Goal: Entertainment & Leisure: Browse casually

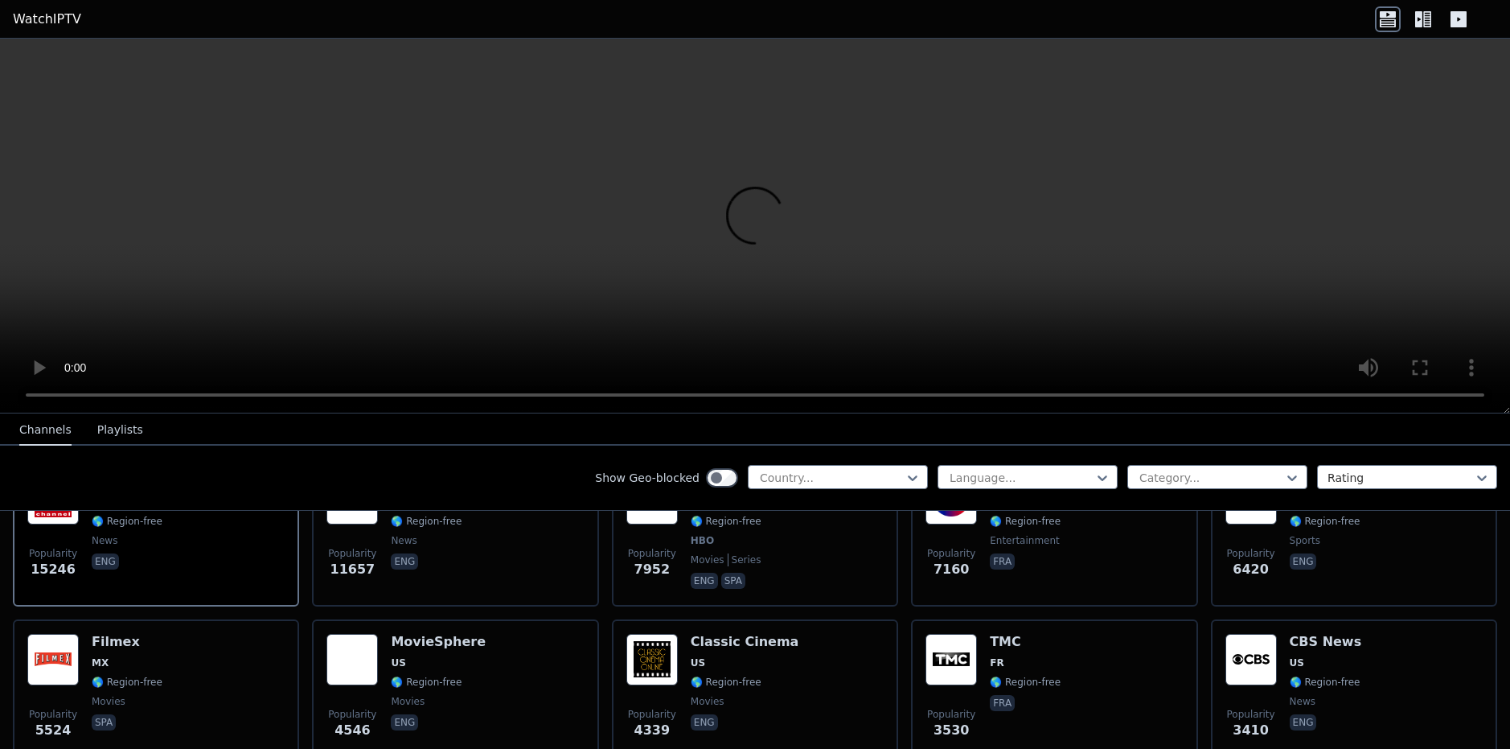
scroll to position [161, 0]
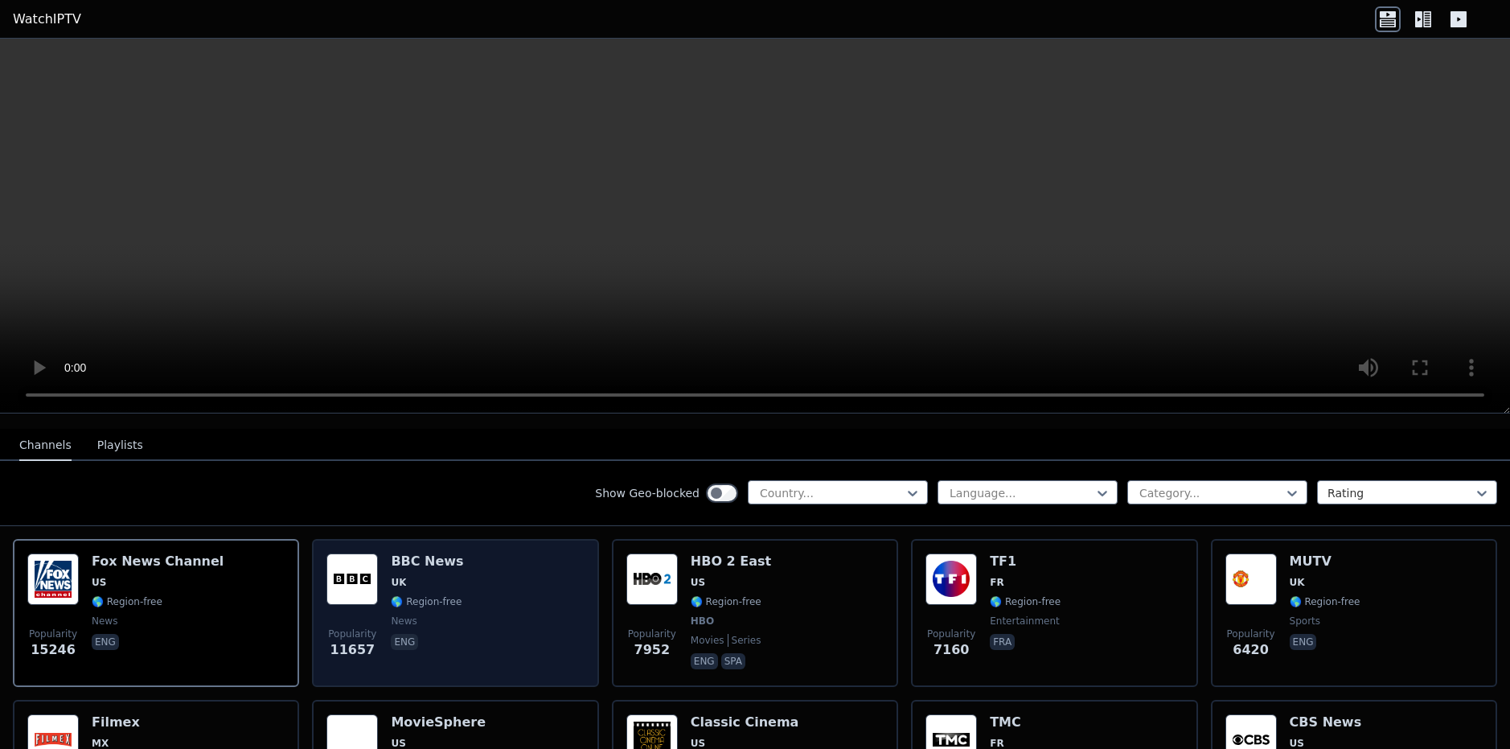
click at [458, 571] on div "Popularity 11657 BBC News UK 🌎 Region-free news eng" at bounding box center [454, 612] width 257 height 119
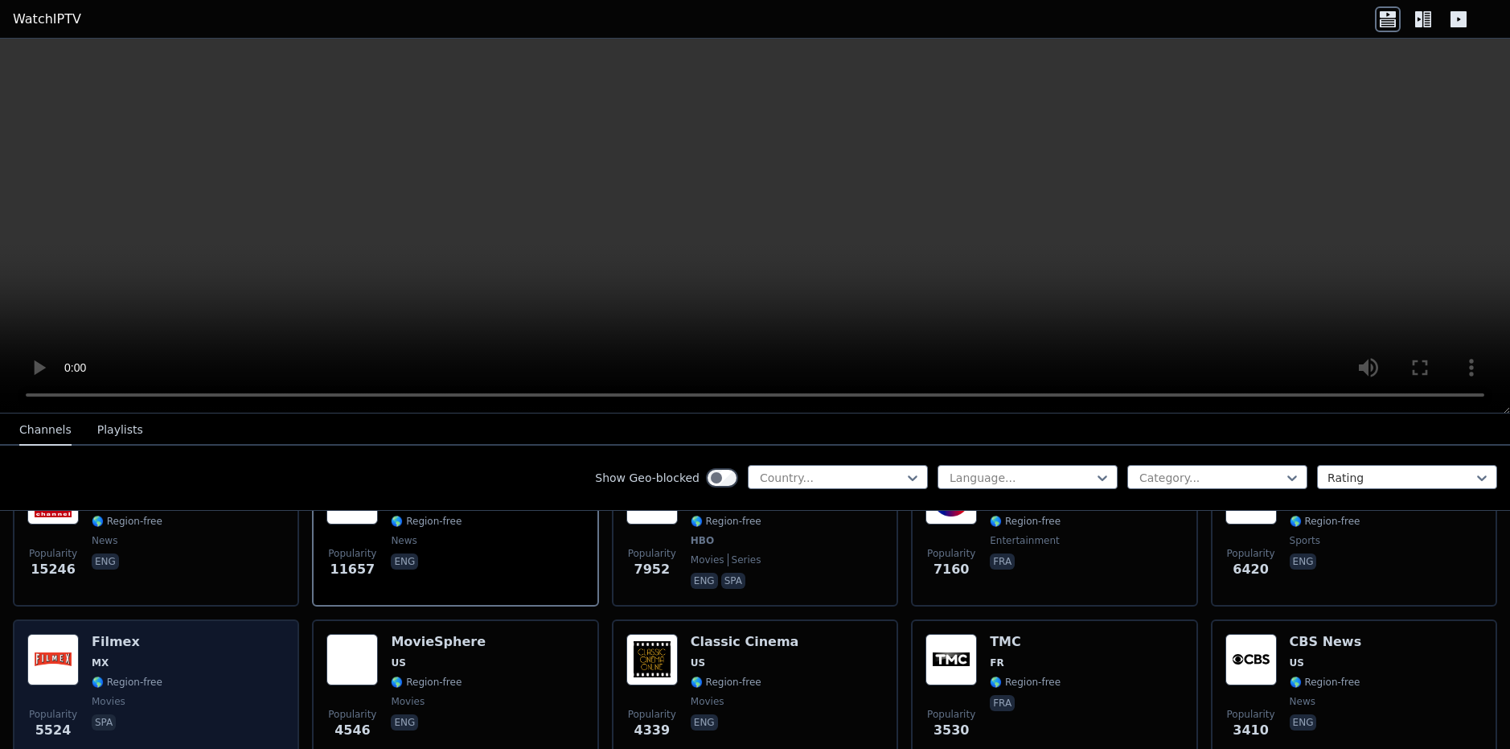
click at [214, 645] on div "Popularity 5524 Filmex MX 🌎 Region-free movies spa" at bounding box center [155, 692] width 257 height 116
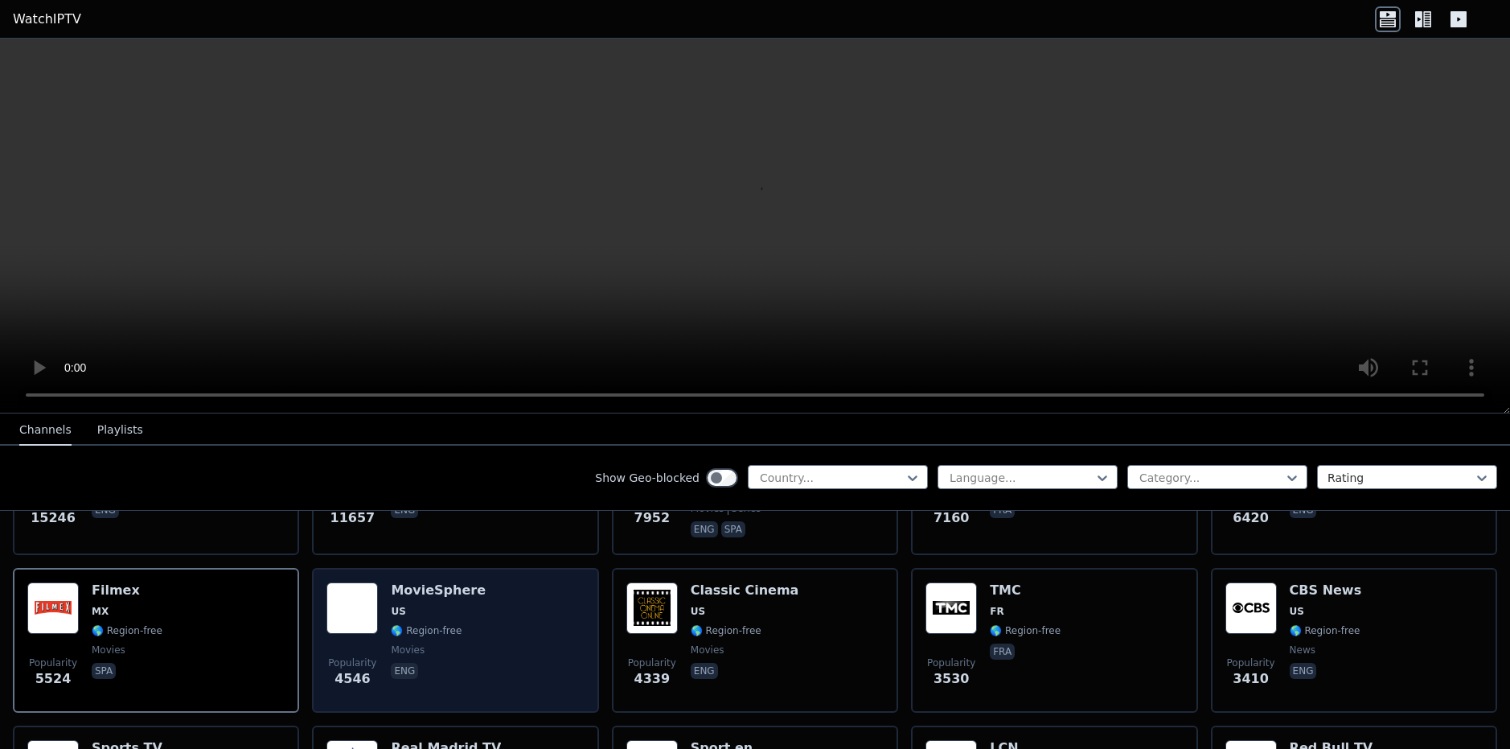
scroll to position [322, 0]
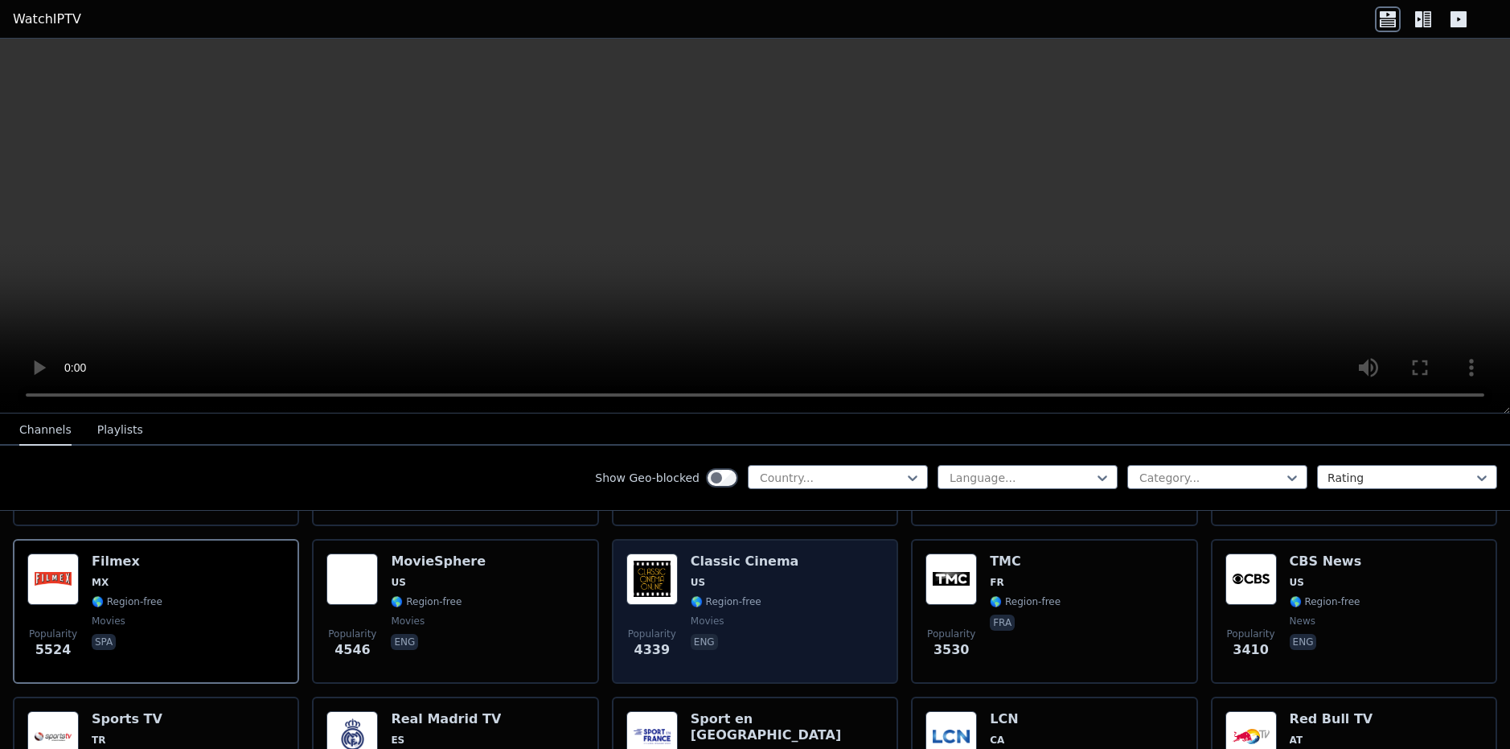
click at [757, 595] on span "🌎 Region-free" at bounding box center [745, 601] width 109 height 13
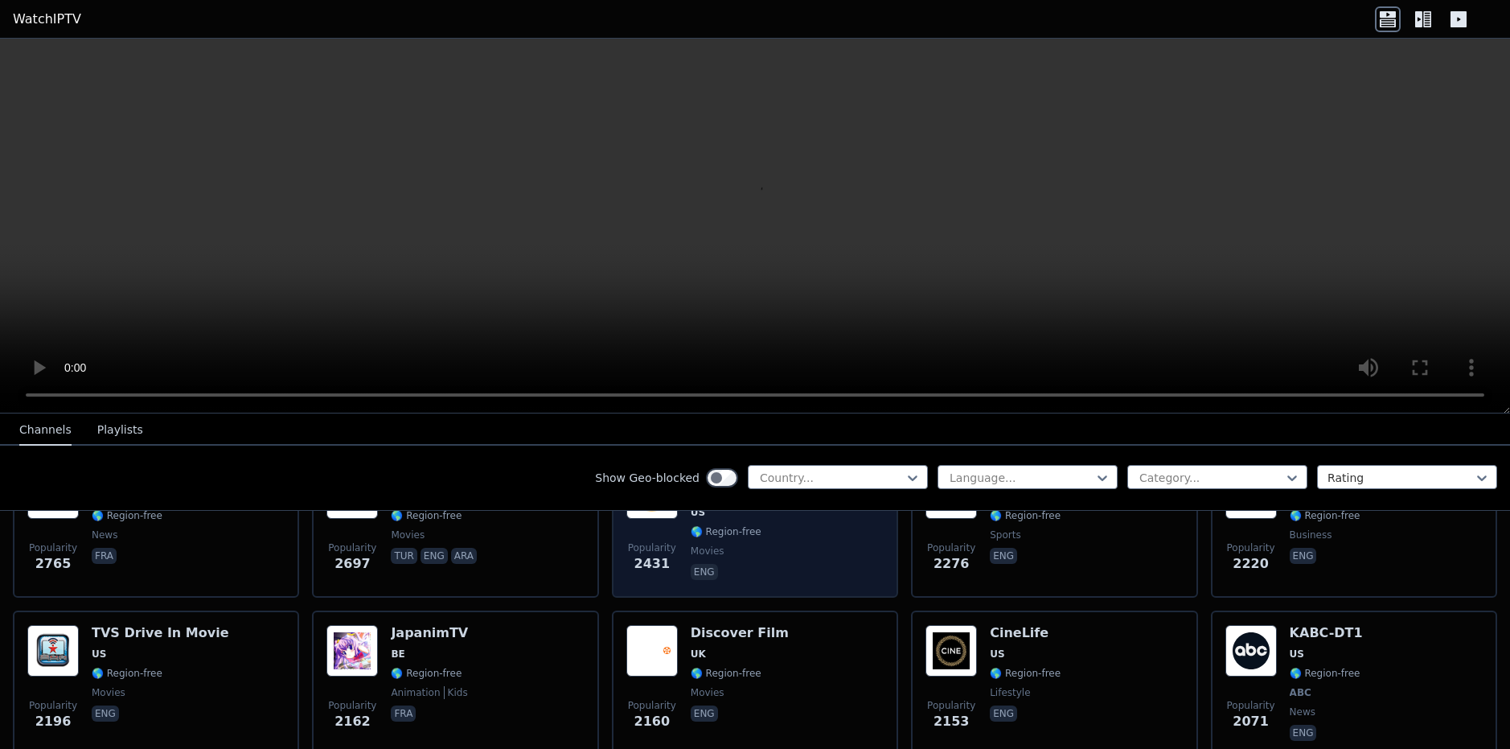
scroll to position [724, 0]
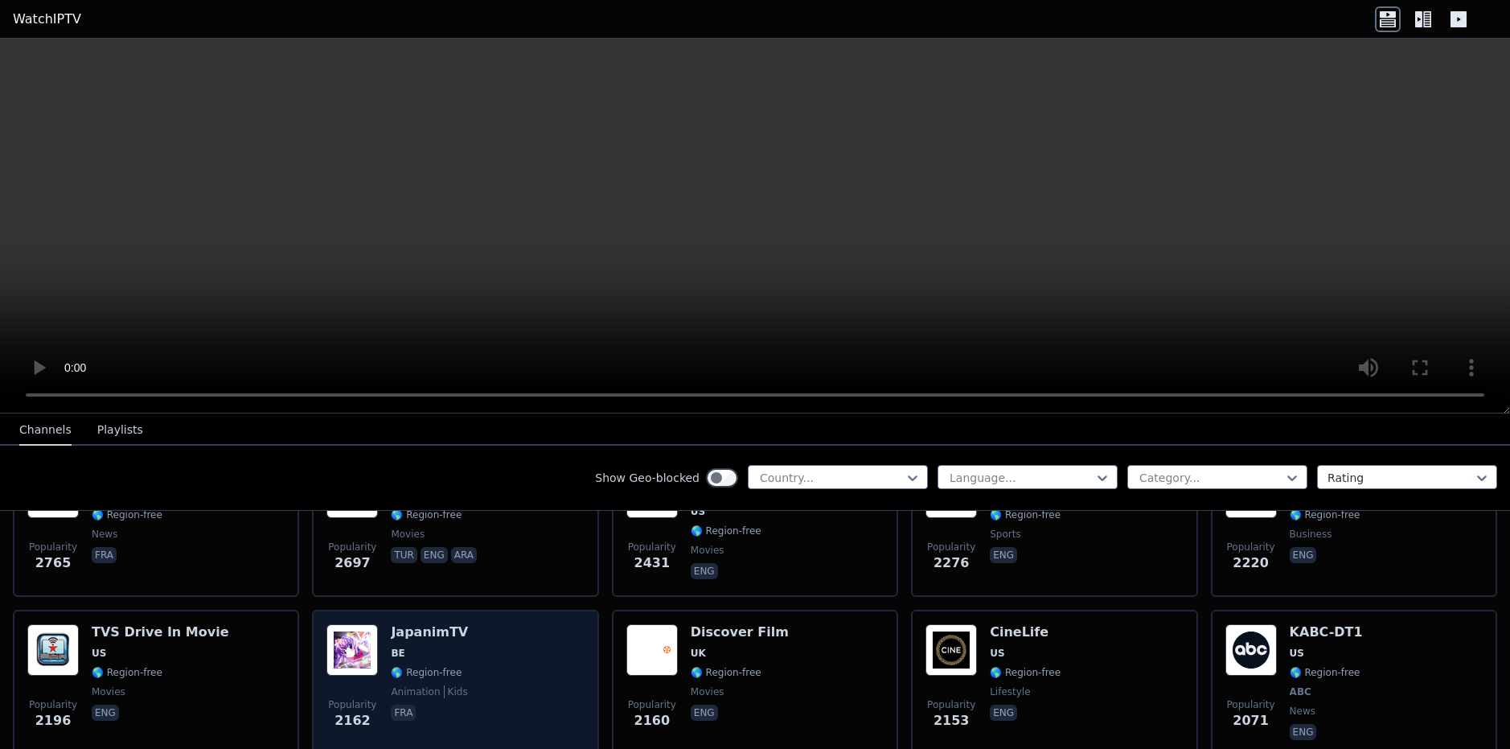
click at [485, 631] on div "Popularity 2162 JapanimTV BE 🌎 Region-free animation kids fra" at bounding box center [454, 683] width 257 height 119
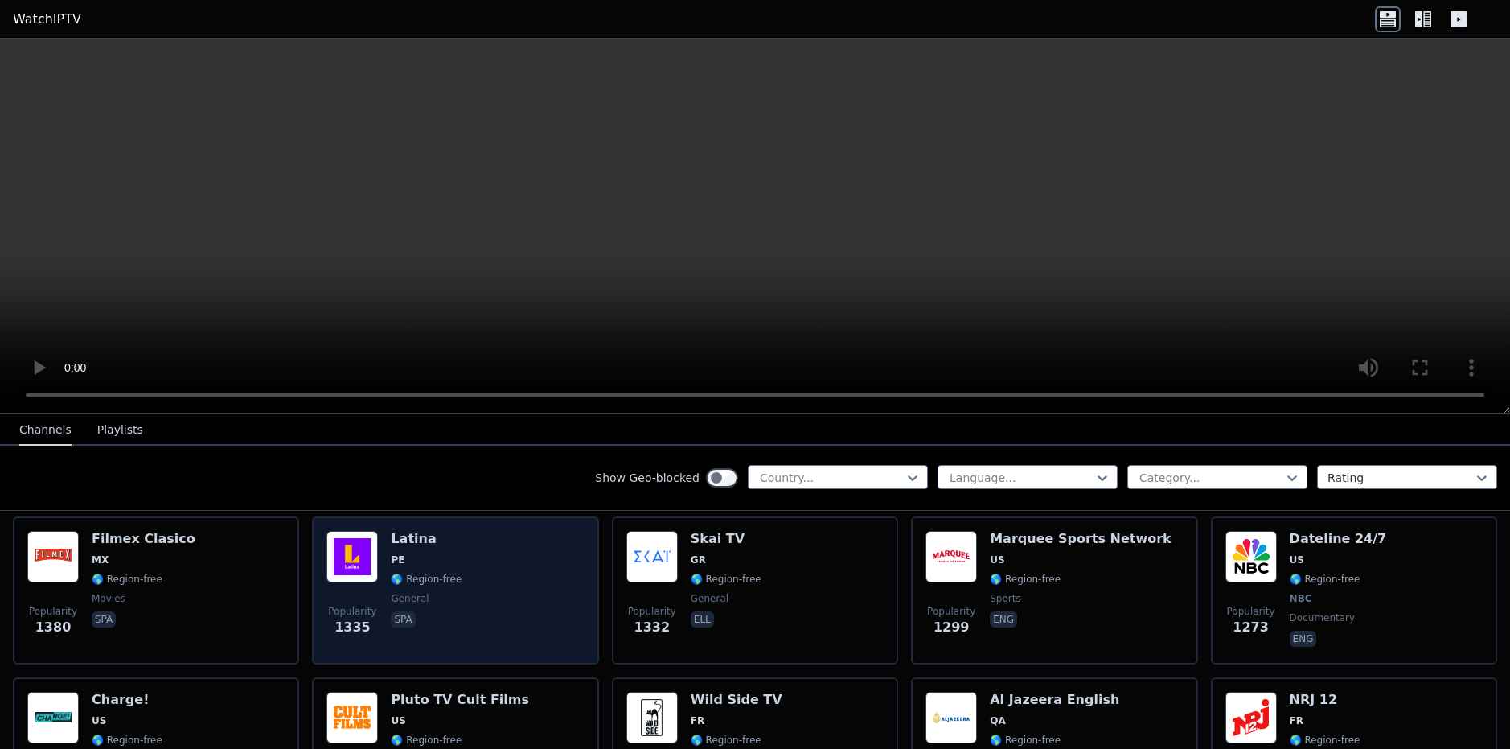
scroll to position [1849, 0]
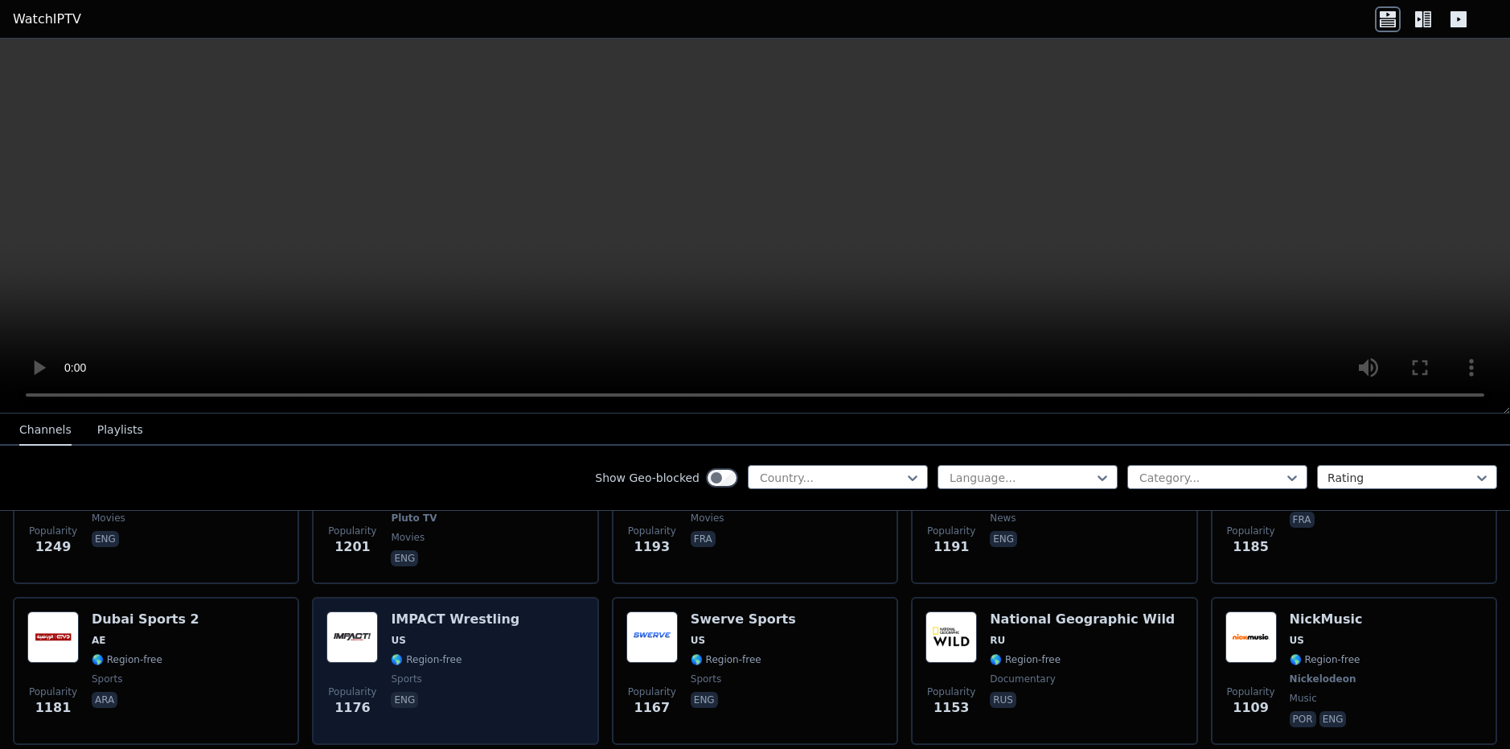
click at [497, 611] on div "Popularity 1176 IMPACT Wrestling US 🌎 Region-free sports eng" at bounding box center [454, 670] width 257 height 119
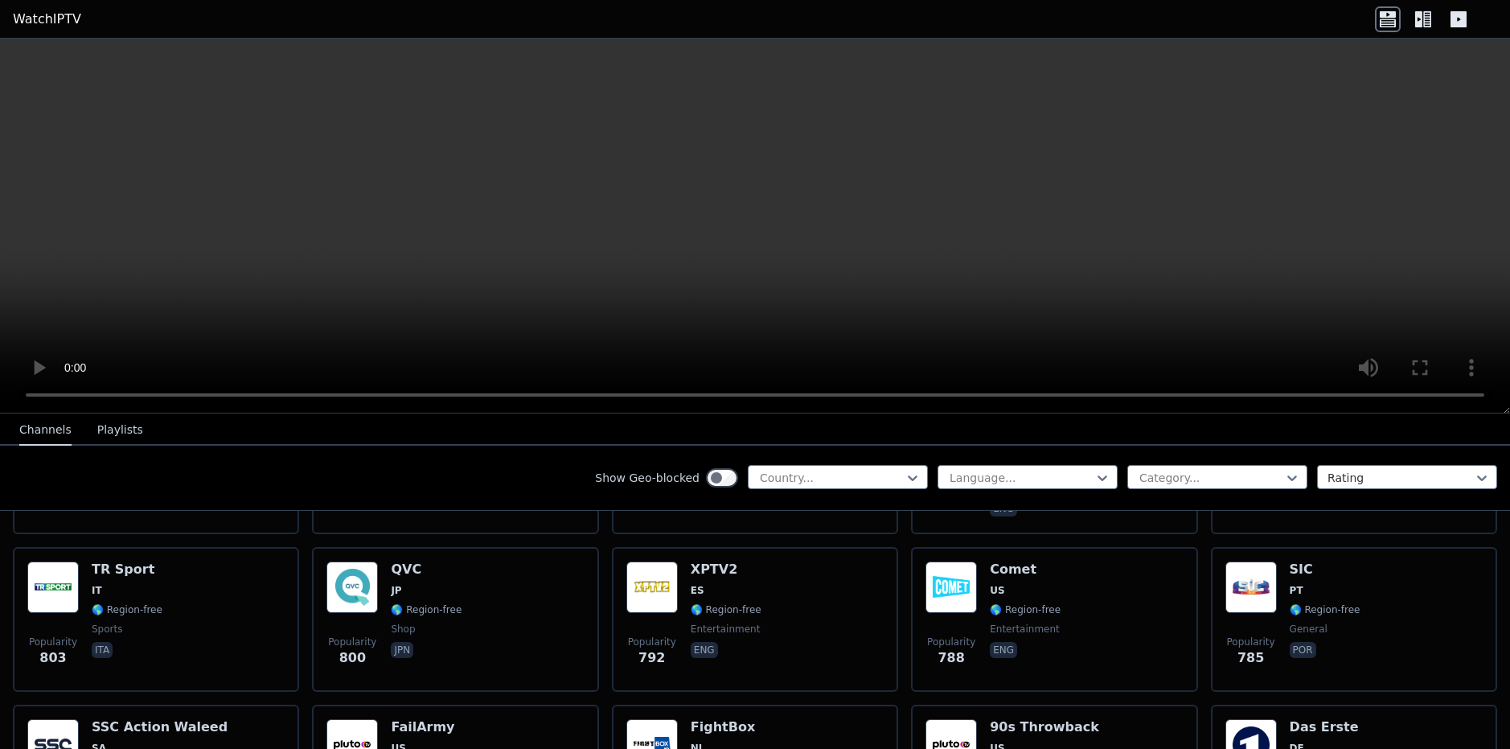
scroll to position [3216, 0]
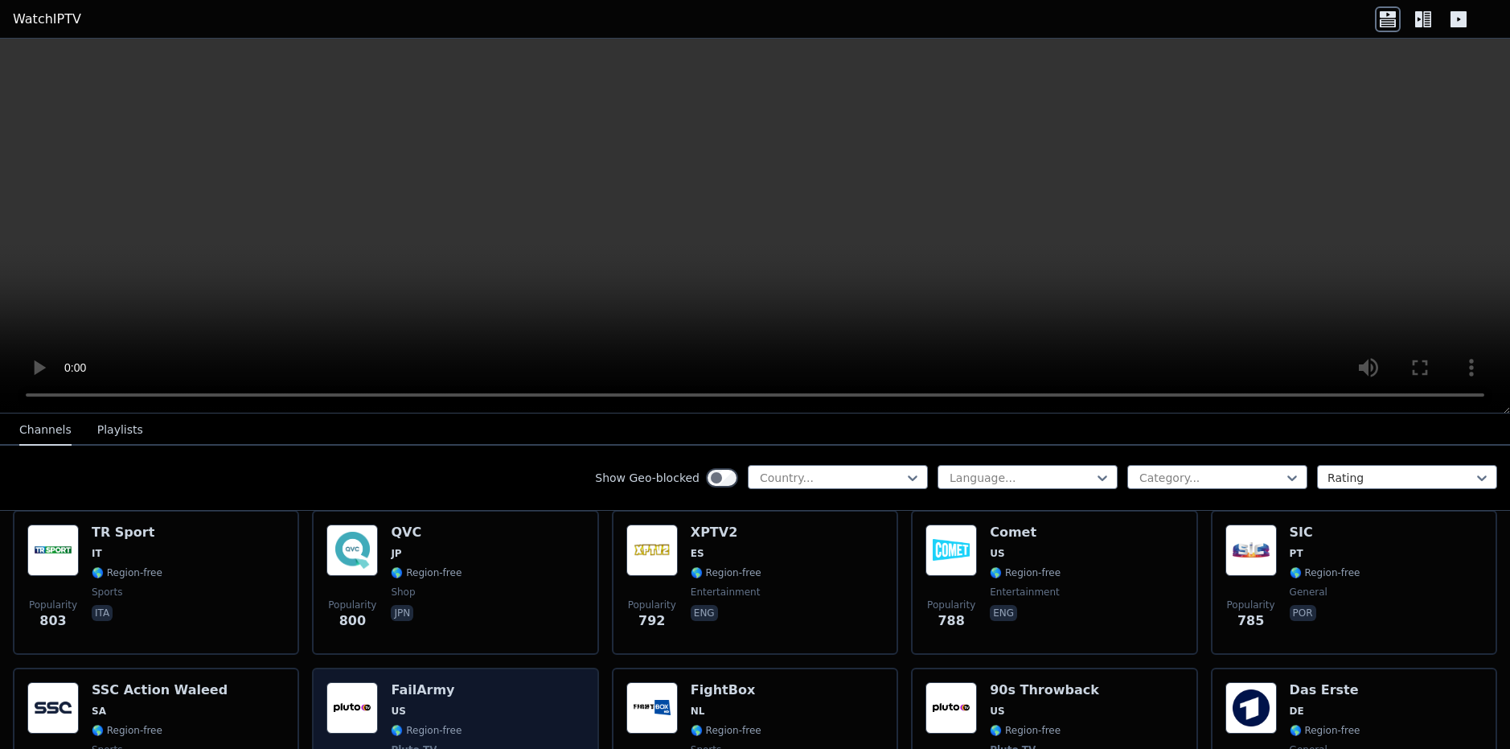
click at [458, 682] on div "Popularity 778 FailArmy US 🌎 Region-free Pluto TV comedy eng" at bounding box center [454, 741] width 257 height 119
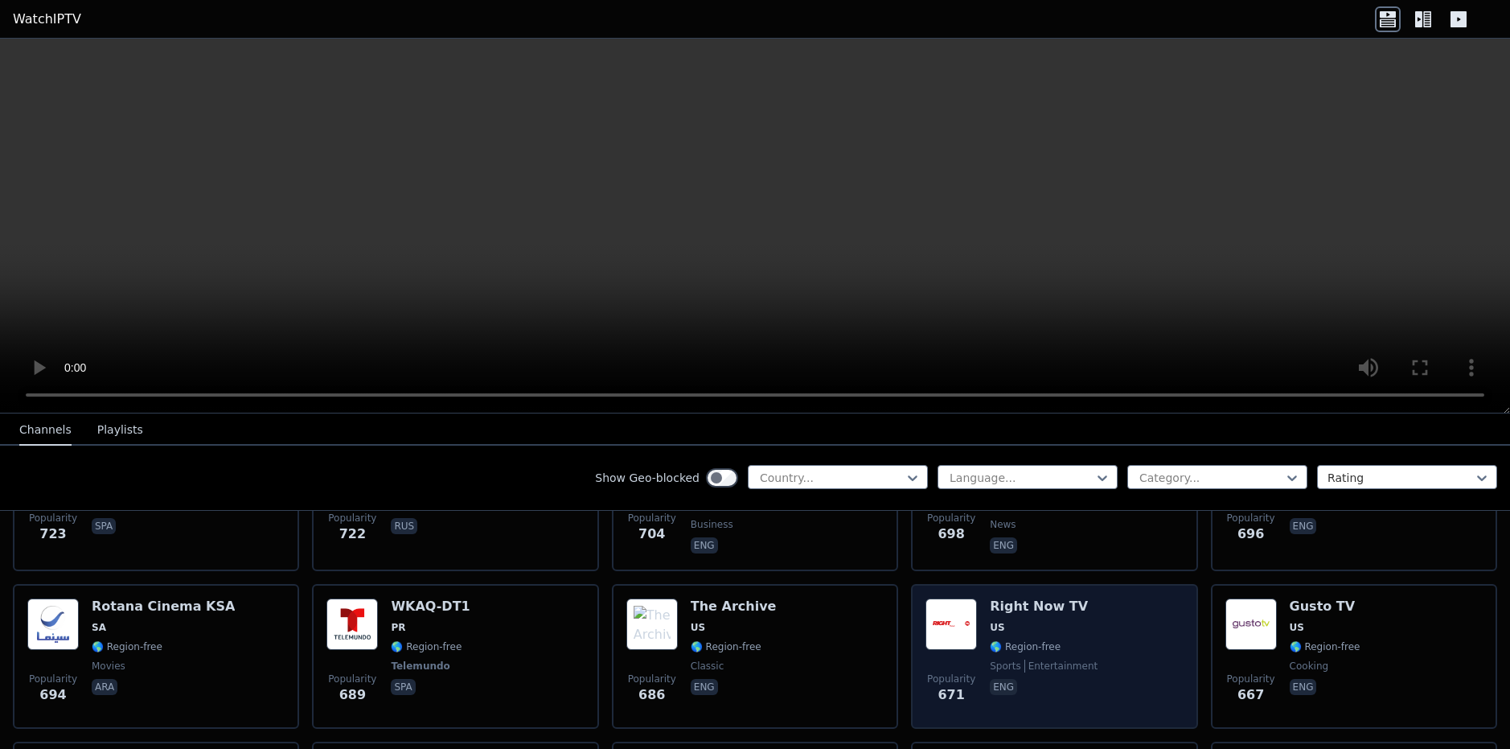
scroll to position [4020, 0]
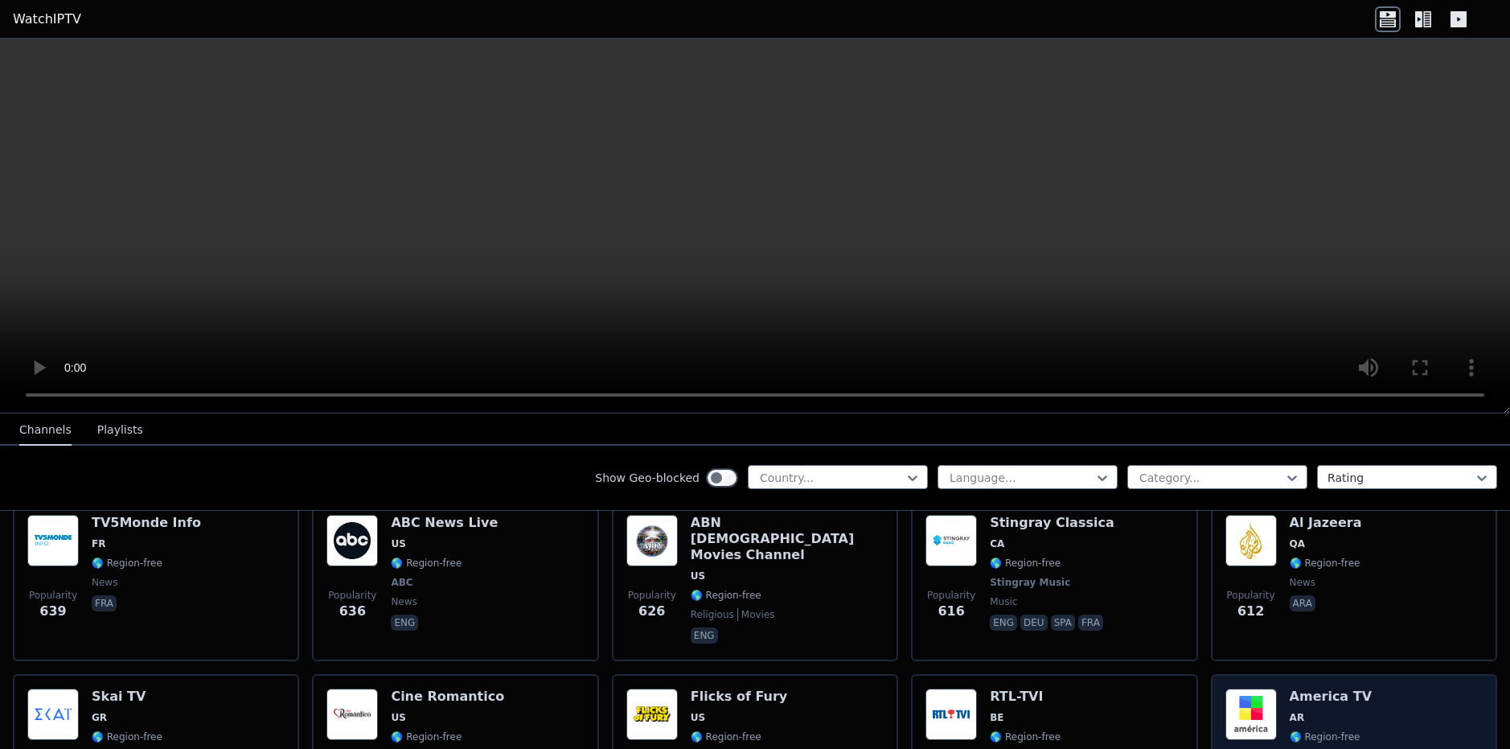
click at [1296, 688] on div "America TV AR 🌎 Region-free Grupo America general spa" at bounding box center [1332, 747] width 84 height 119
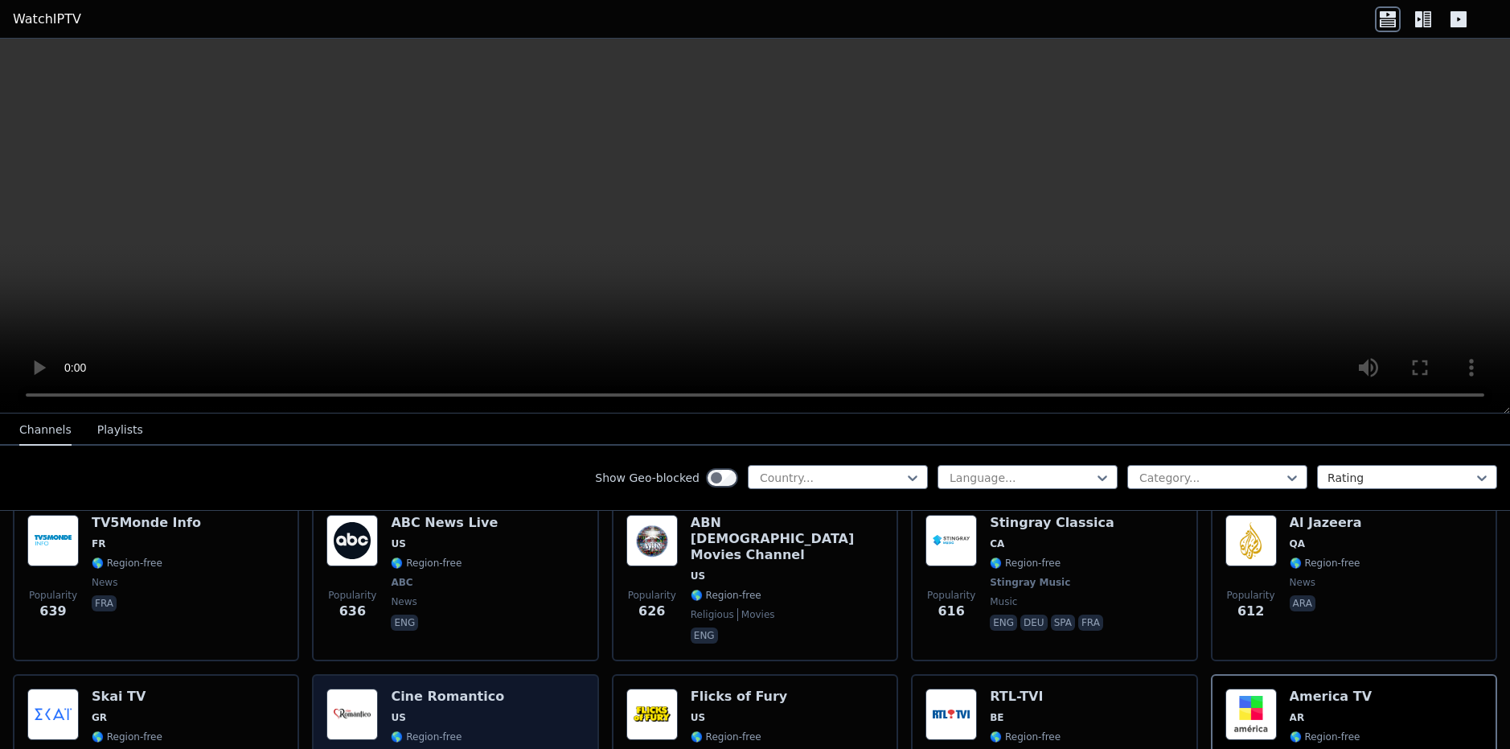
click at [474, 688] on h6 "Cine Romantico" at bounding box center [447, 696] width 113 height 16
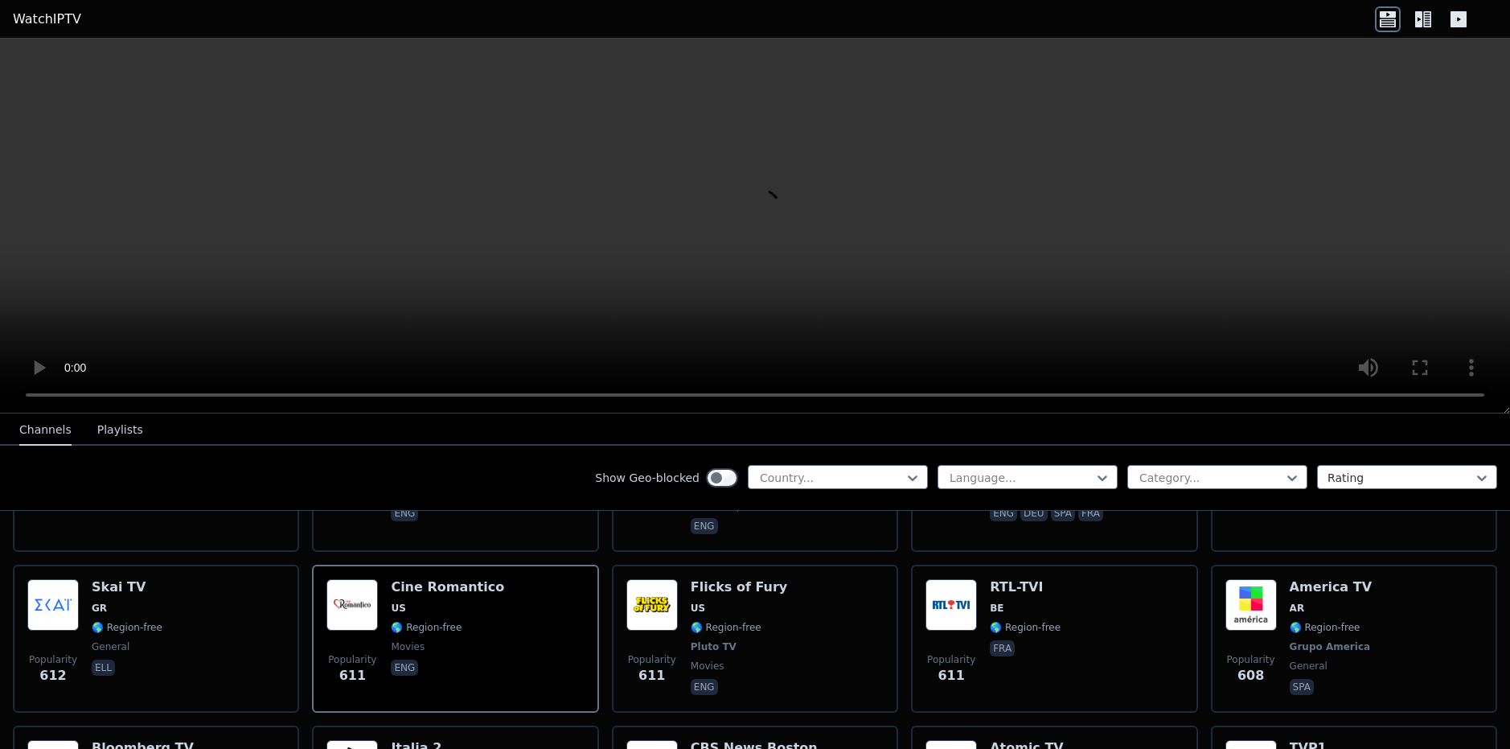
scroll to position [4101, 0]
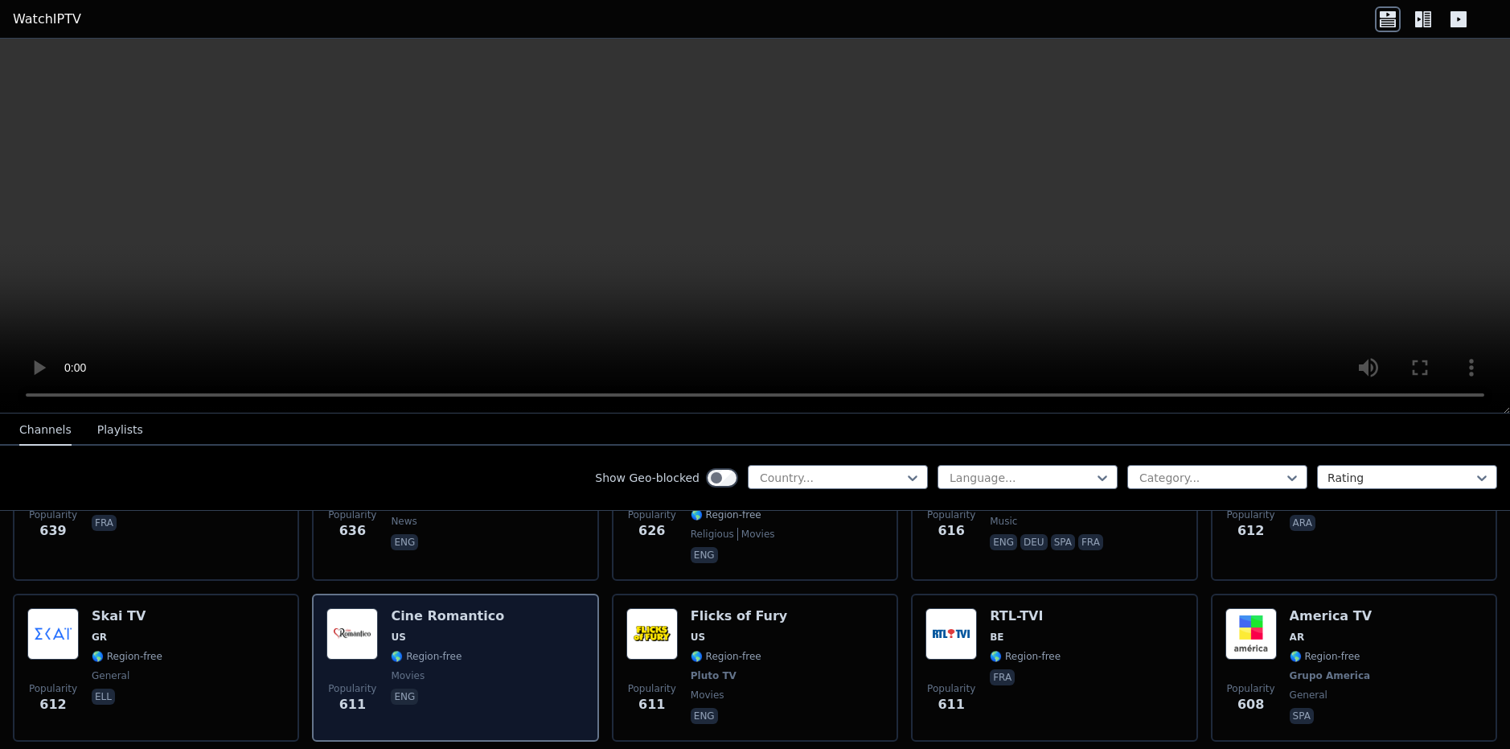
click at [423, 608] on h6 "Cine Romantico" at bounding box center [447, 616] width 113 height 16
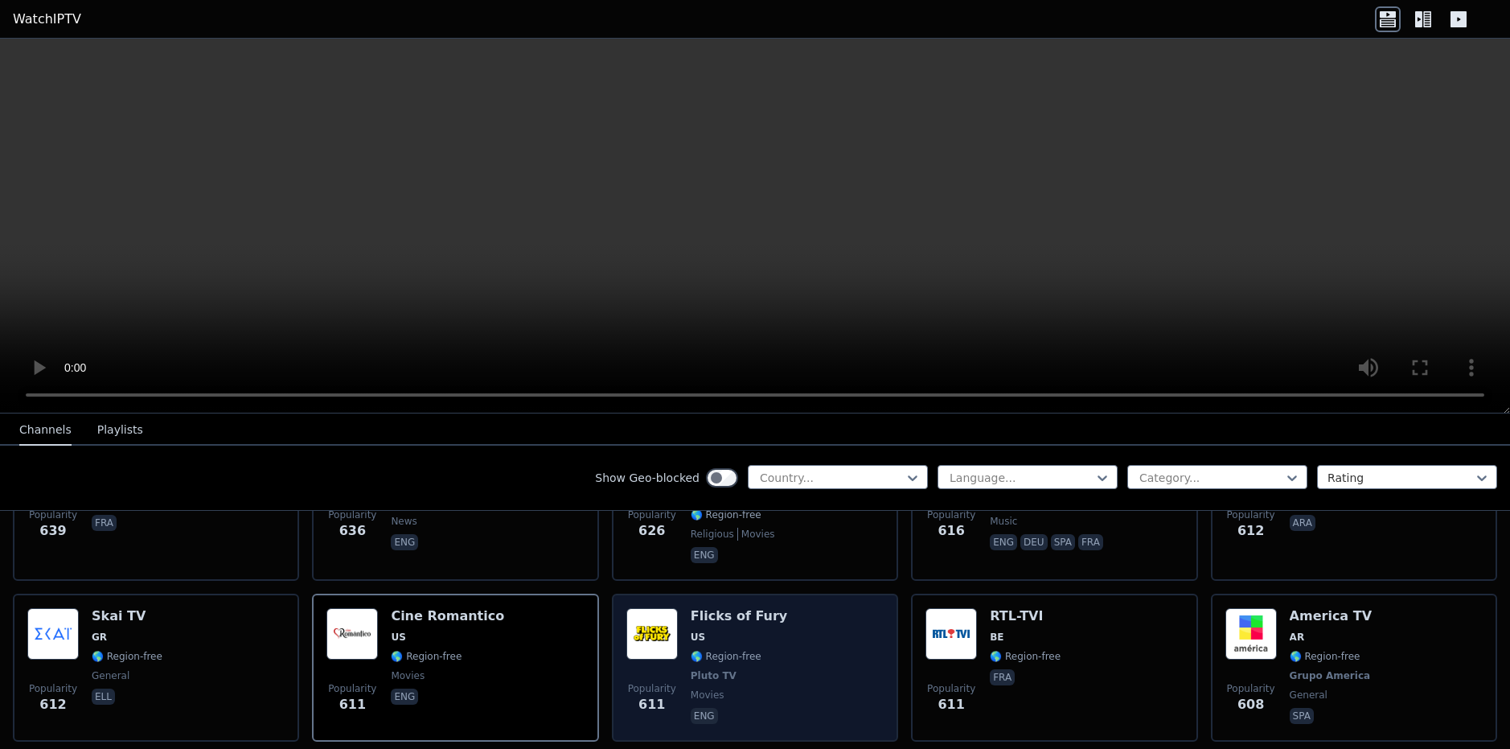
click at [712, 608] on h6 "Flicks of Fury" at bounding box center [739, 616] width 96 height 16
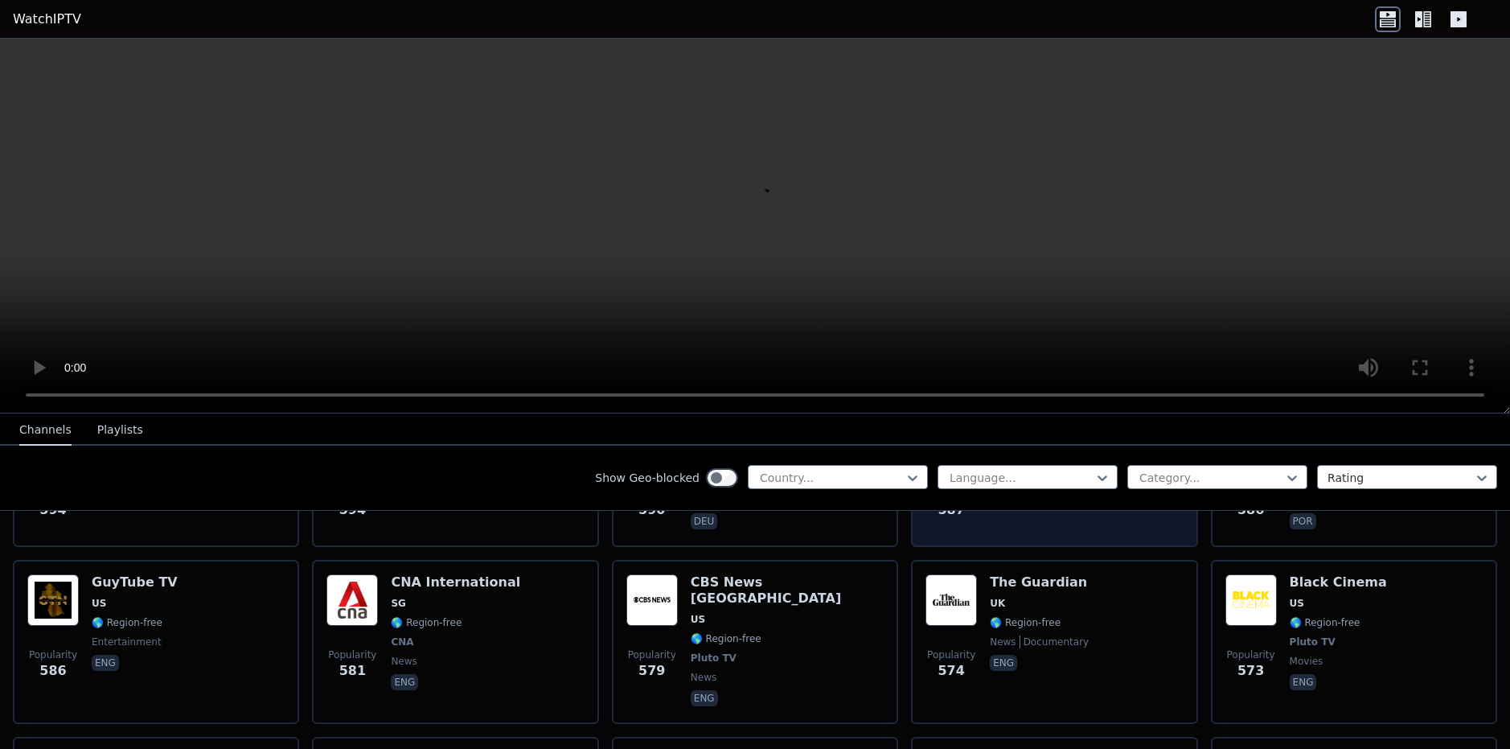
scroll to position [4824, 0]
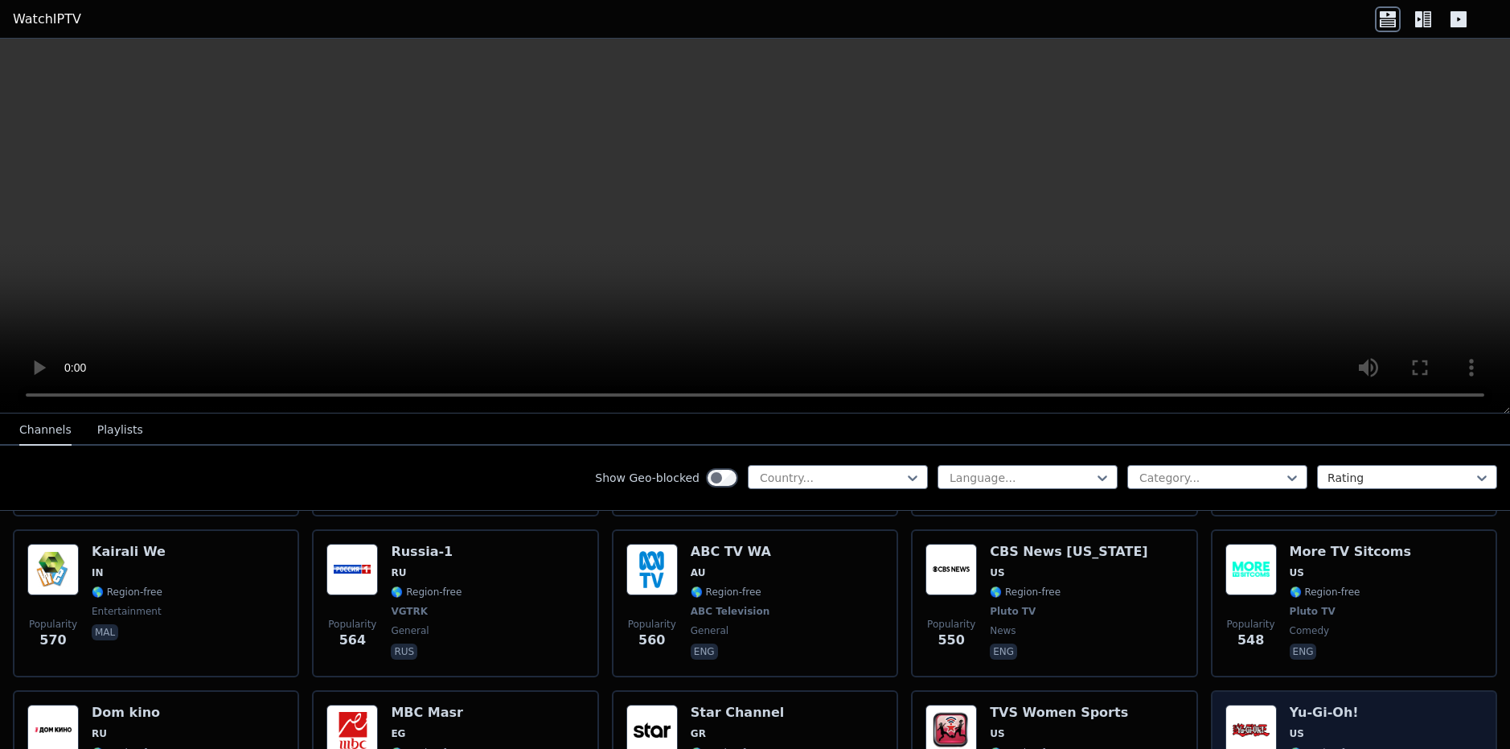
click at [1293, 704] on h6 "Yu-Gi-Oh!" at bounding box center [1325, 712] width 71 height 16
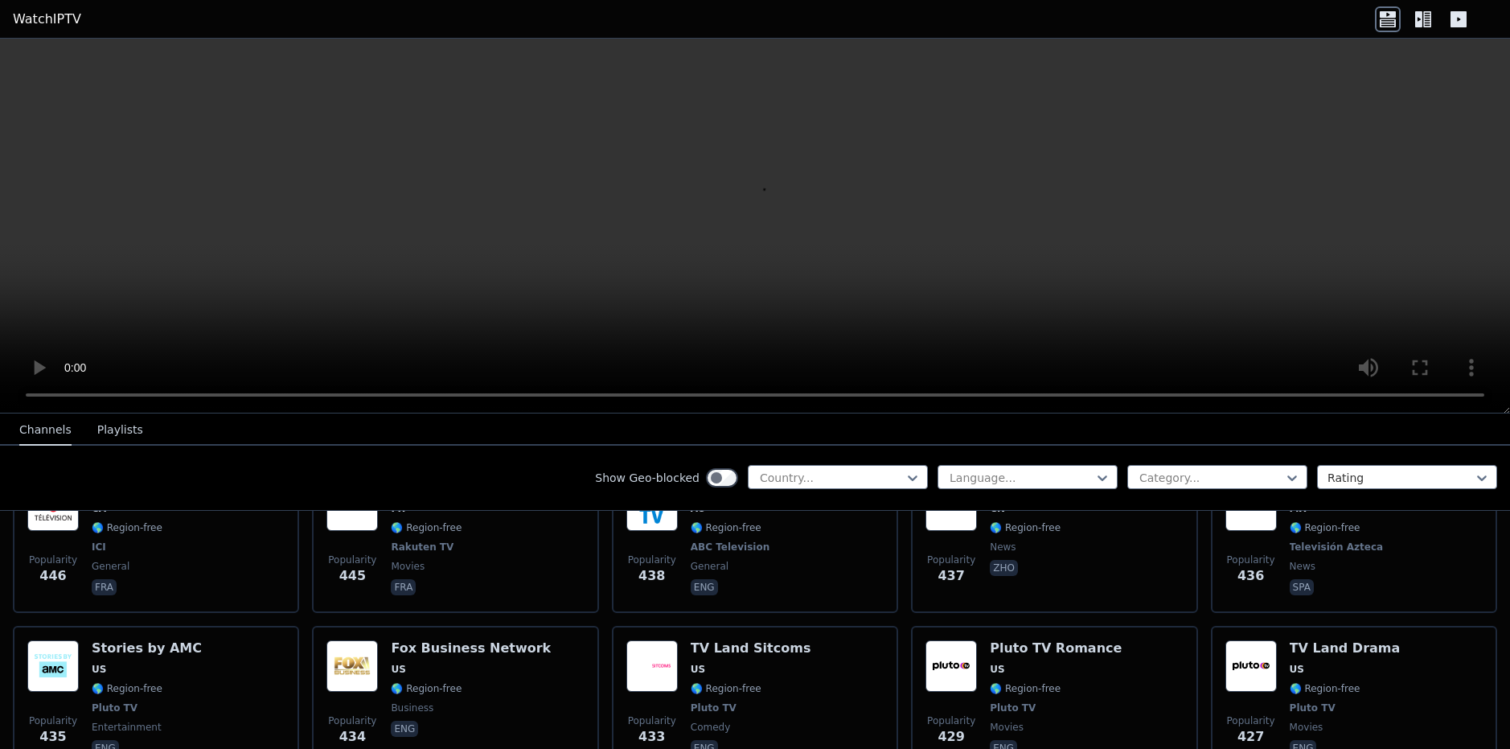
scroll to position [6352, 0]
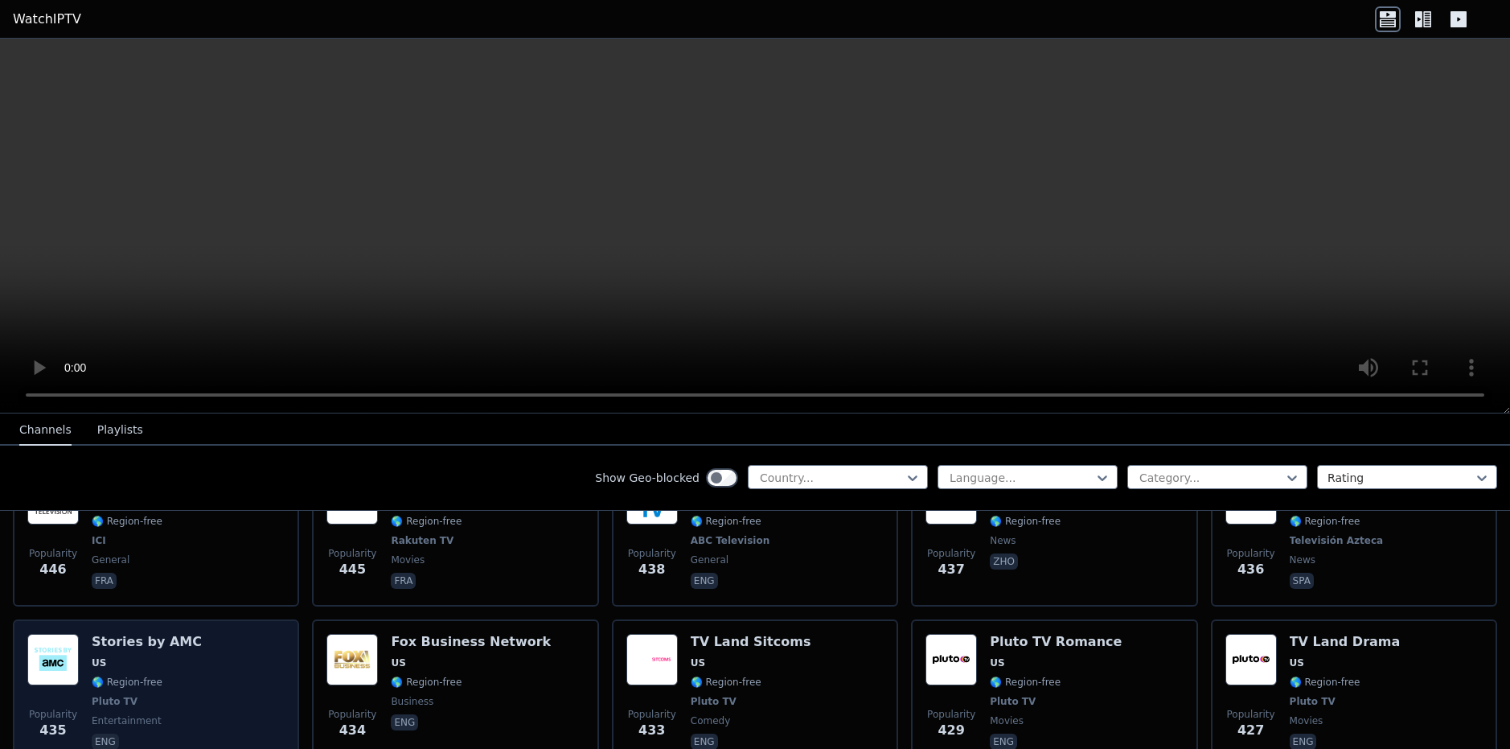
click at [216, 634] on div "Popularity 435 Stories by AMC US 🌎 Region-free Pluto TV entertainment eng" at bounding box center [155, 693] width 257 height 119
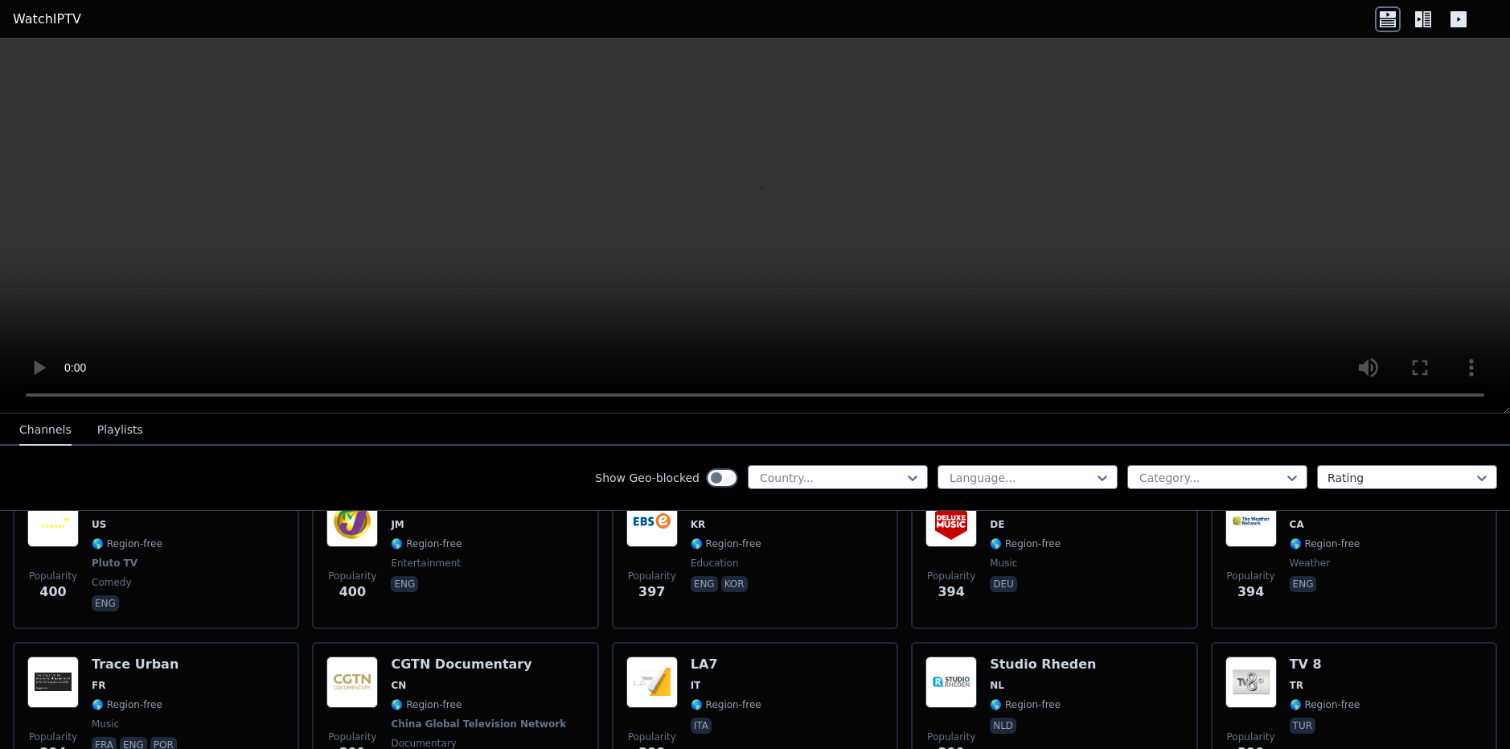
scroll to position [7317, 0]
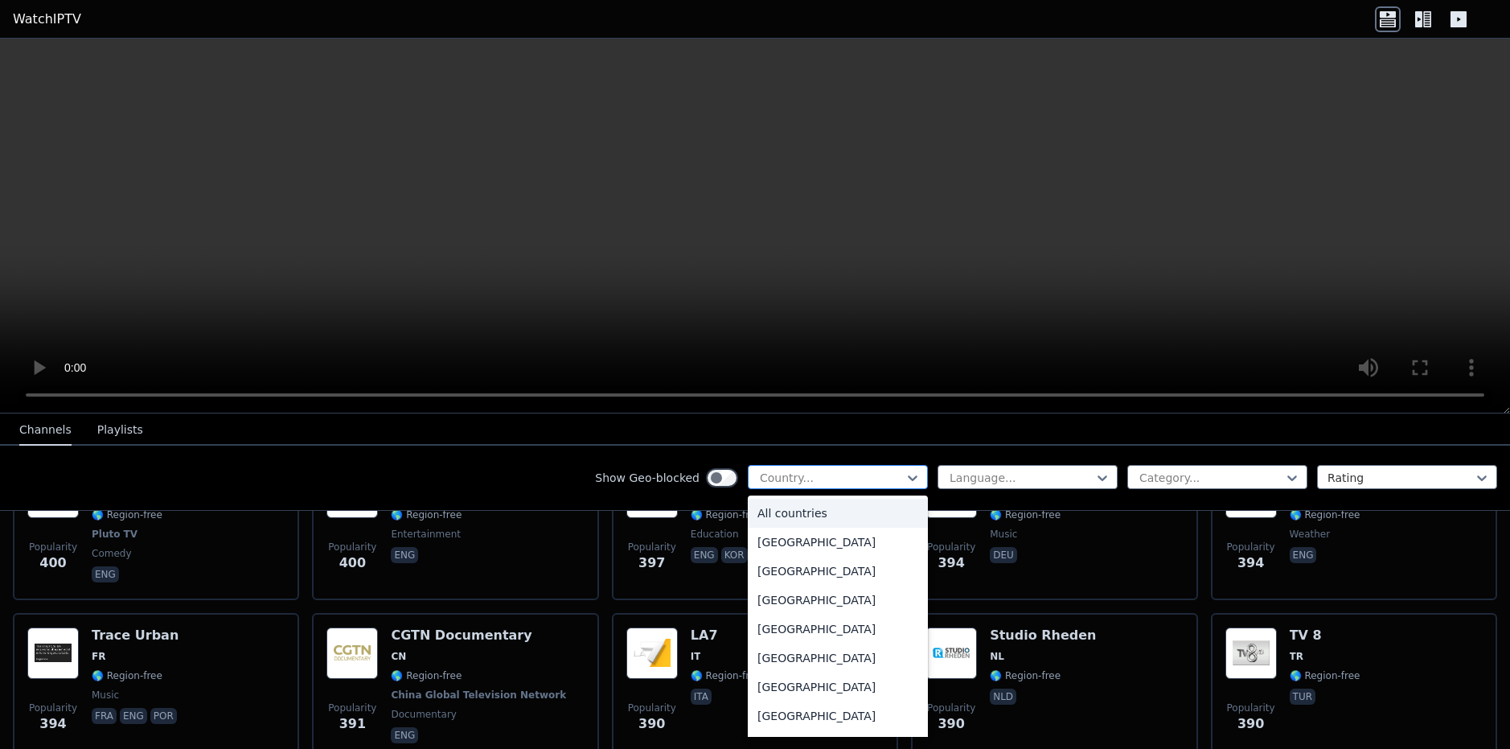
click at [804, 477] on div at bounding box center [831, 478] width 146 height 16
click at [824, 671] on div "[GEOGRAPHIC_DATA]" at bounding box center [838, 660] width 180 height 29
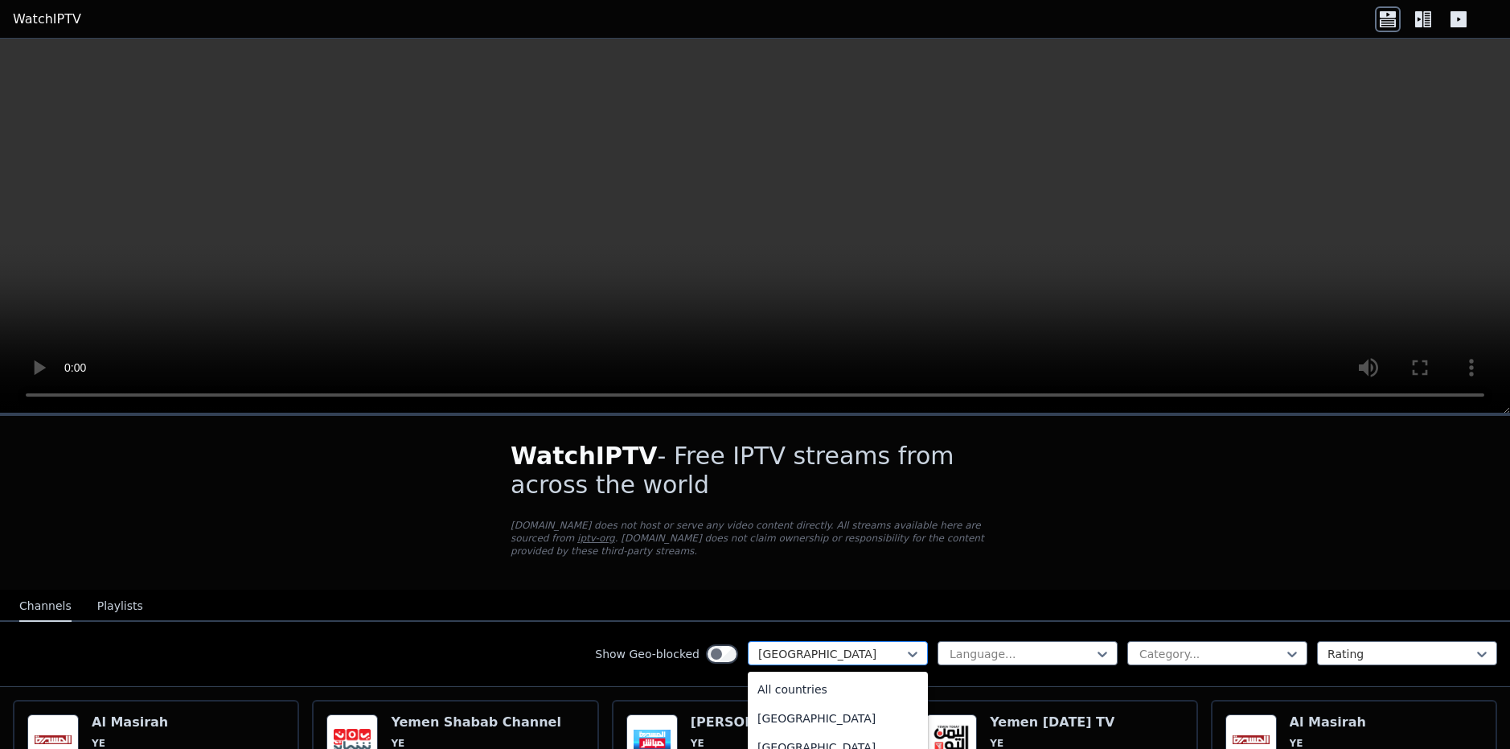
click at [890, 646] on div at bounding box center [831, 654] width 146 height 16
click at [880, 675] on div "[GEOGRAPHIC_DATA]" at bounding box center [838, 685] width 180 height 29
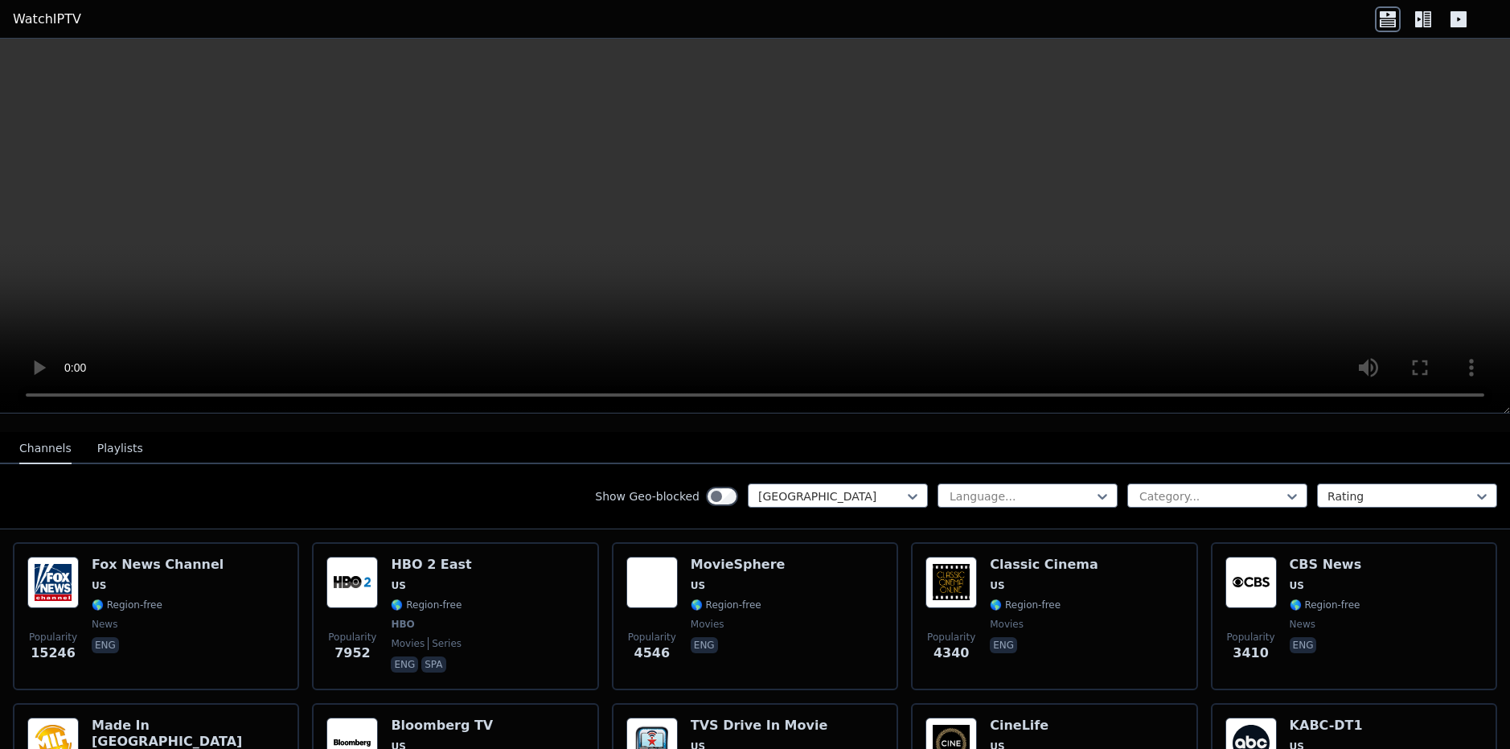
scroll to position [161, 0]
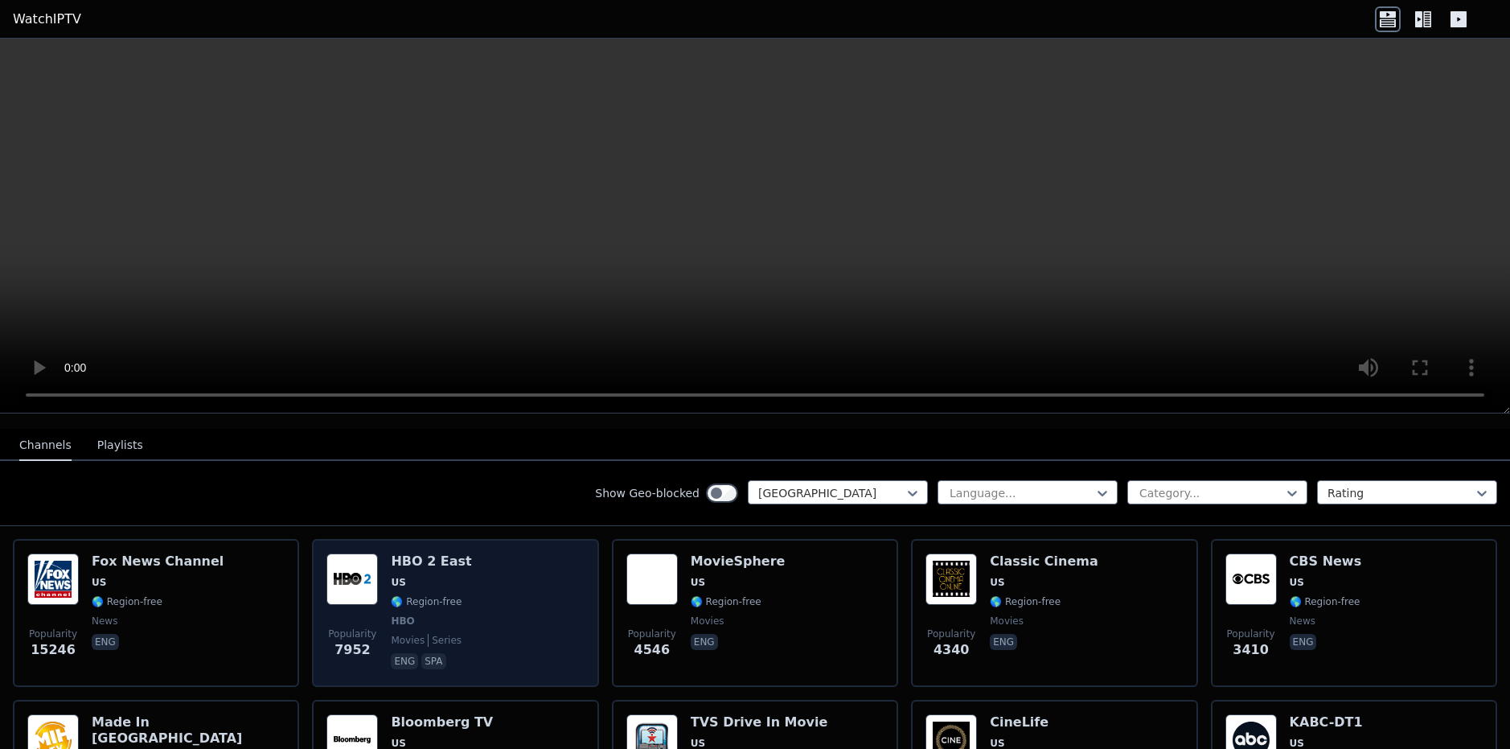
click at [421, 553] on h6 "HBO 2 East" at bounding box center [431, 561] width 80 height 16
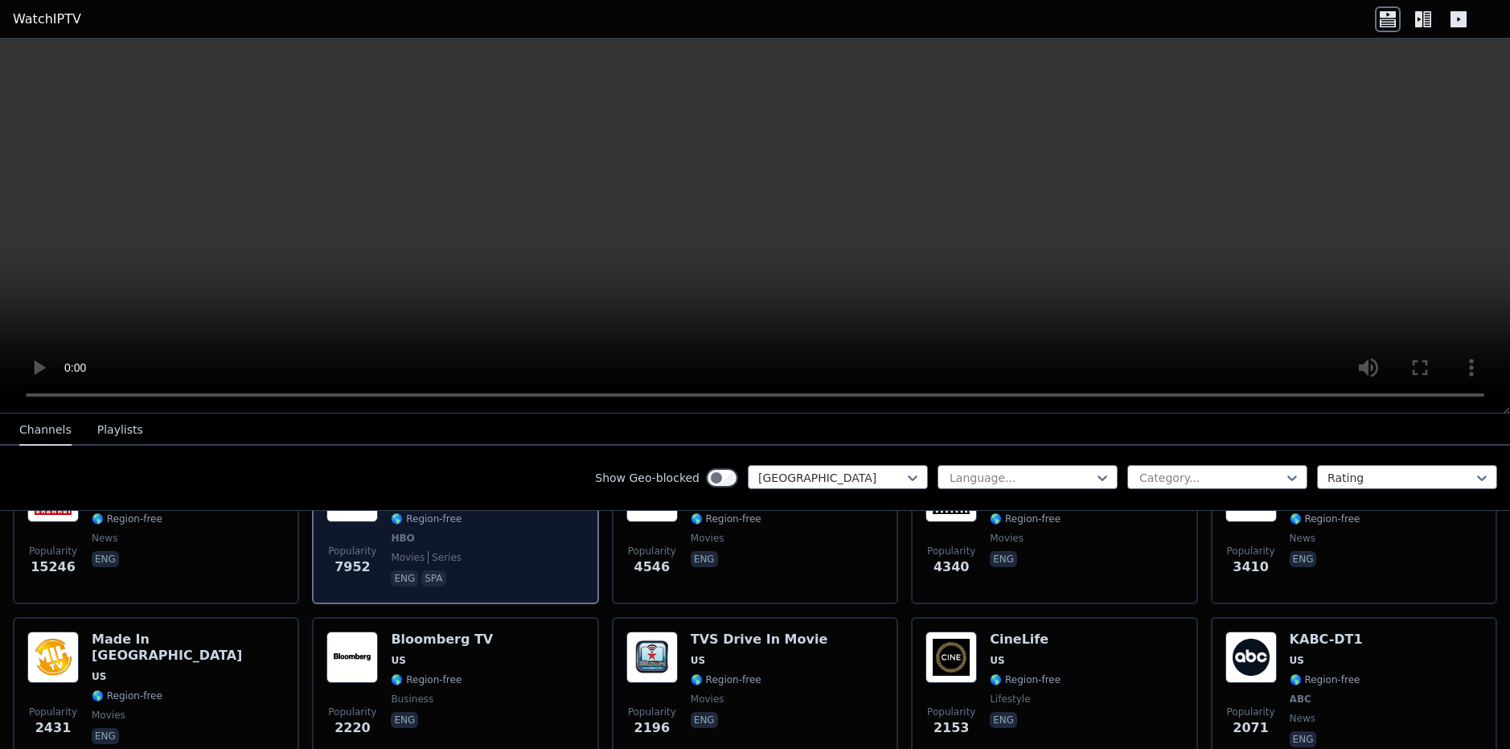
scroll to position [322, 0]
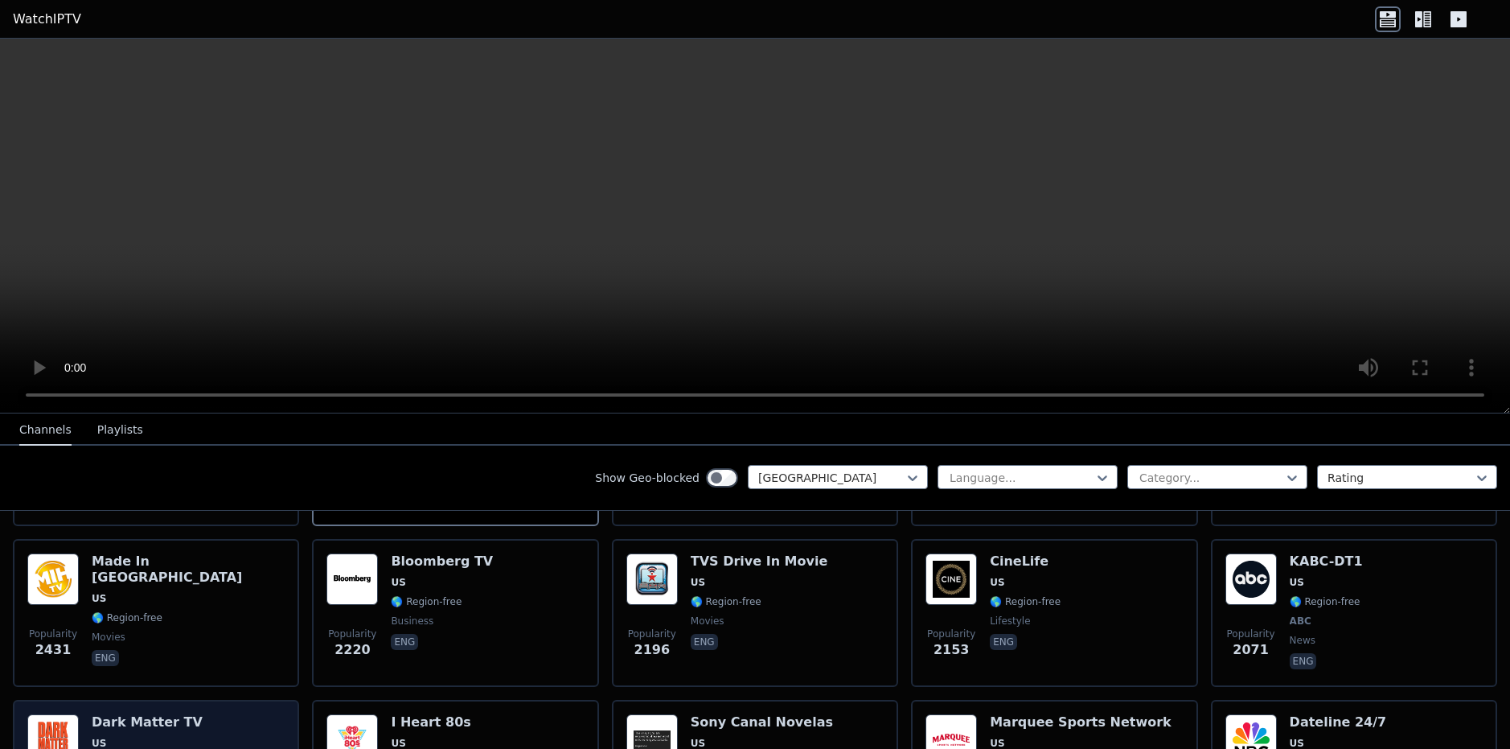
click at [158, 714] on h6 "Dark Matter TV" at bounding box center [147, 722] width 111 height 16
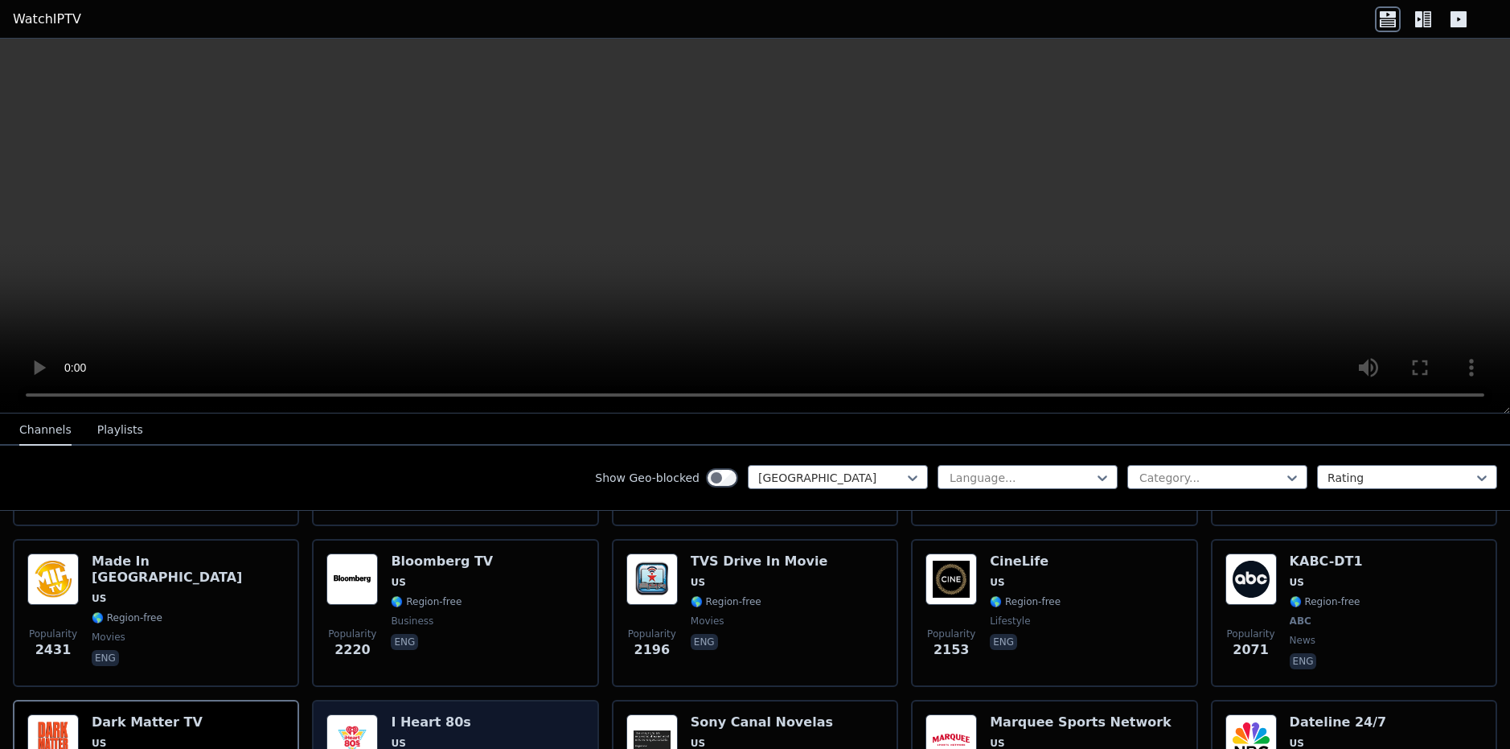
click at [393, 714] on h6 "I Heart 80s" at bounding box center [431, 722] width 80 height 16
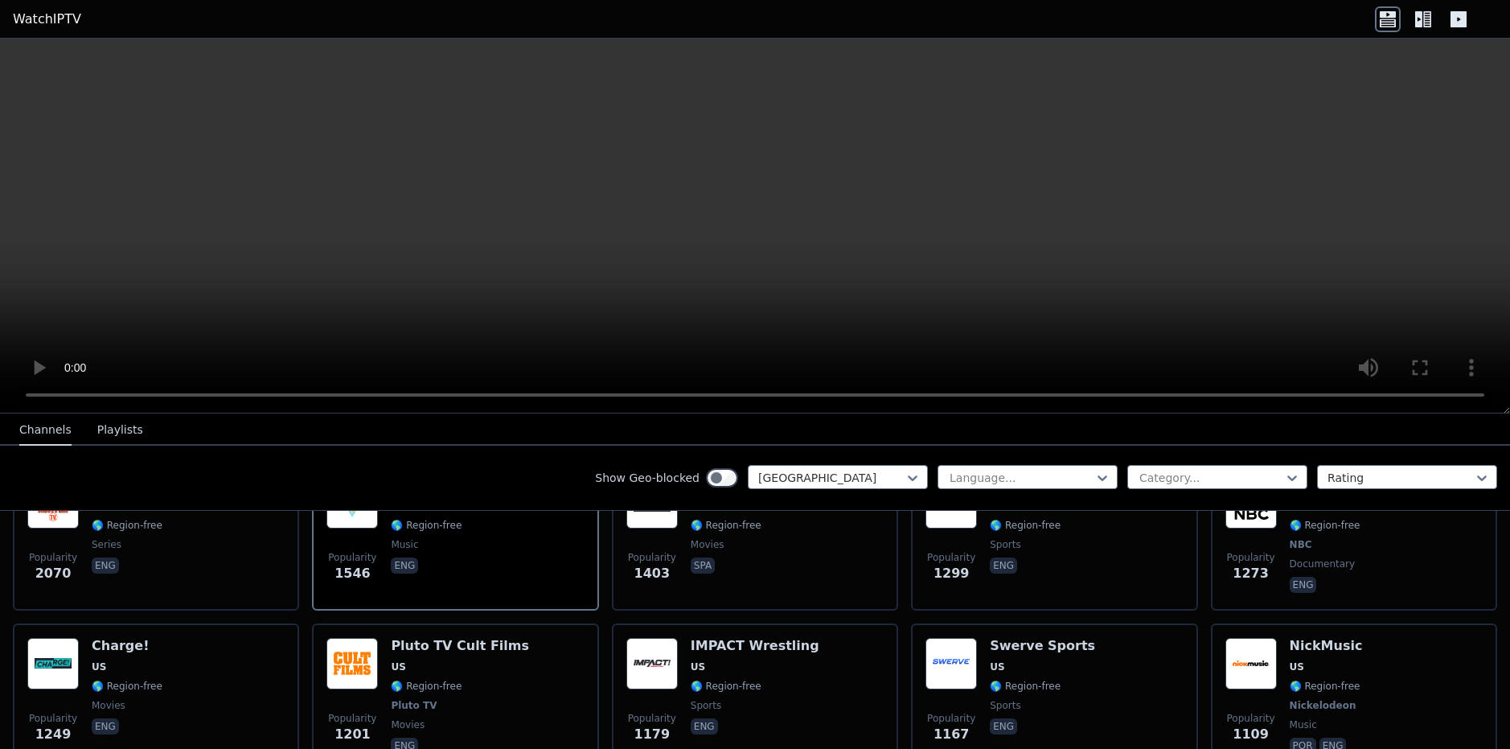
scroll to position [563, 0]
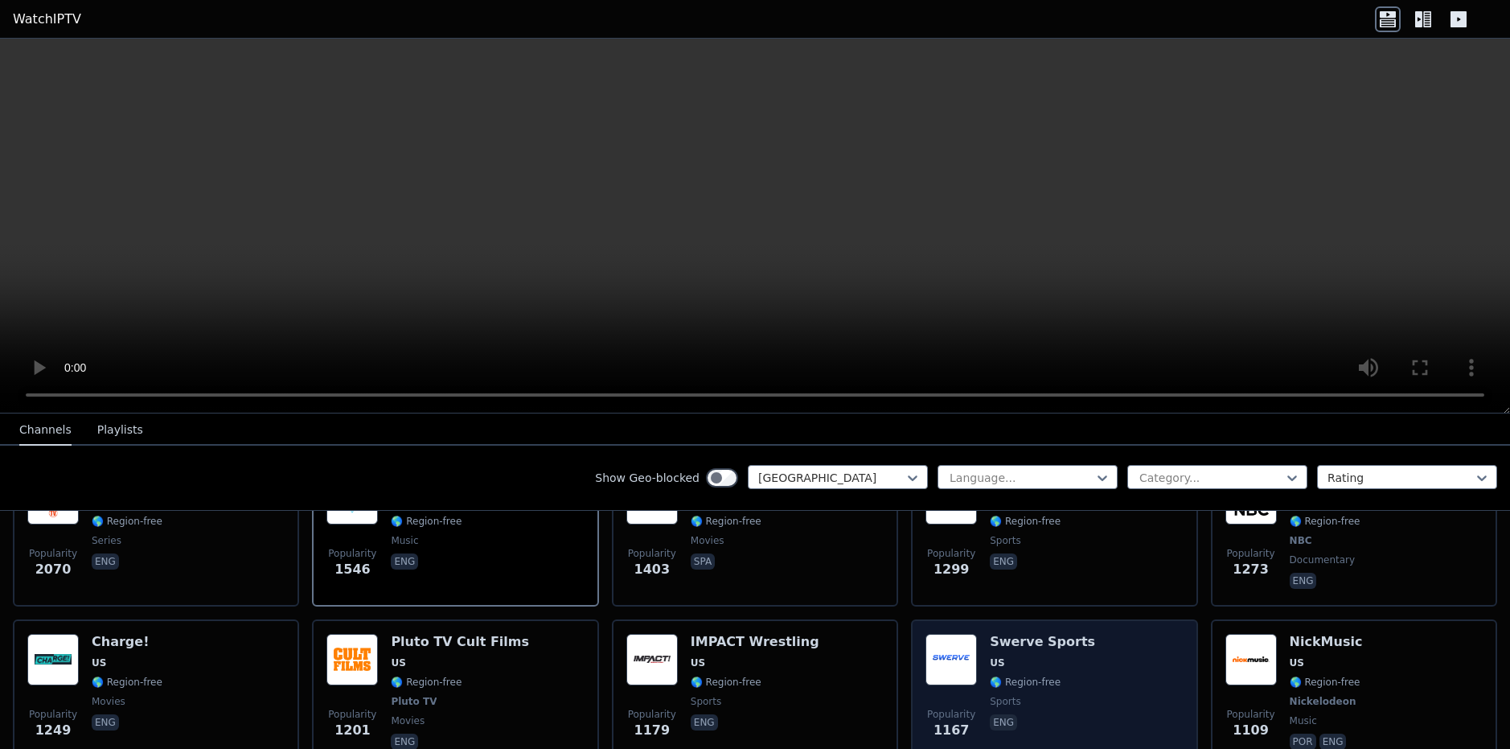
click at [1181, 638] on div "Popularity 1167 Swerve Sports US 🌎 Region-free sports eng" at bounding box center [1054, 693] width 286 height 148
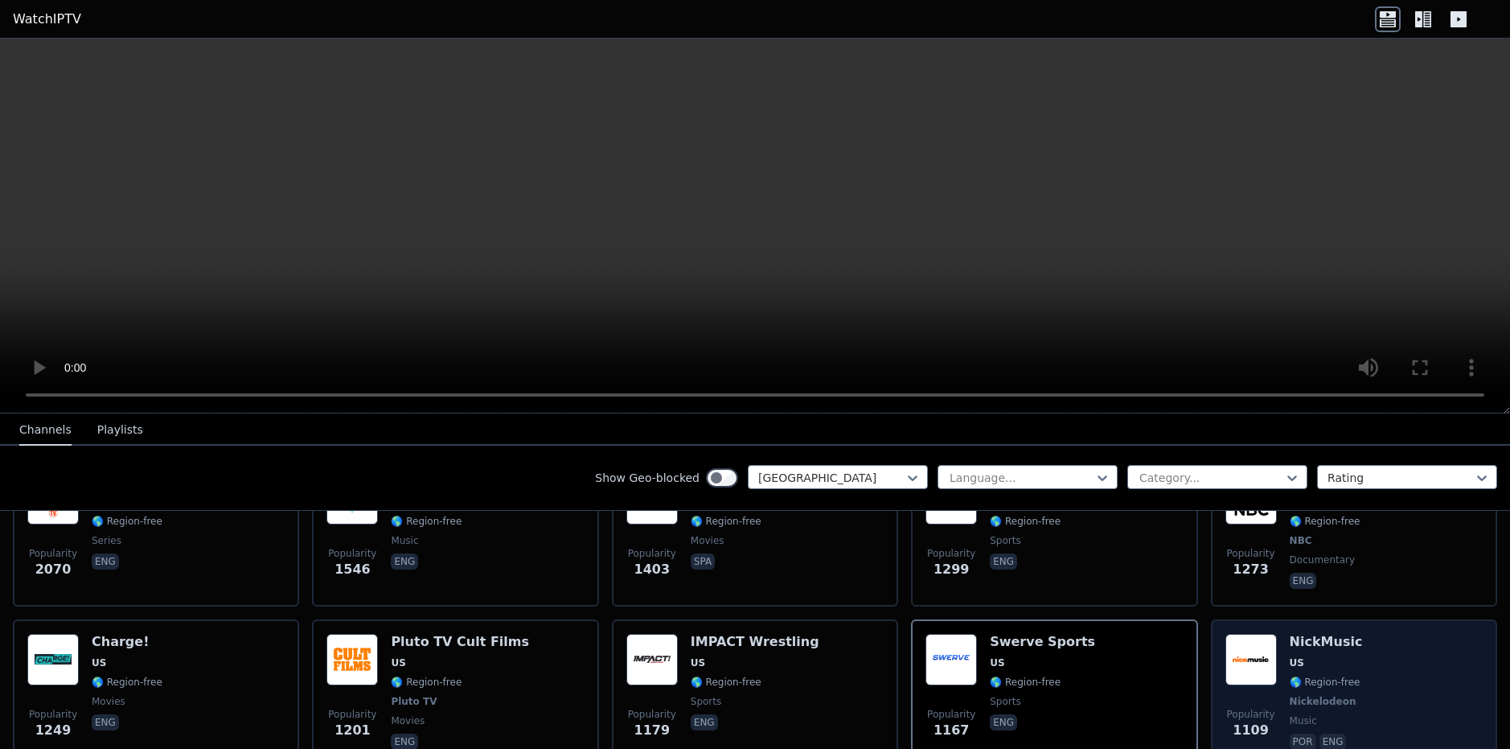
click at [1231, 634] on img at bounding box center [1250, 659] width 51 height 51
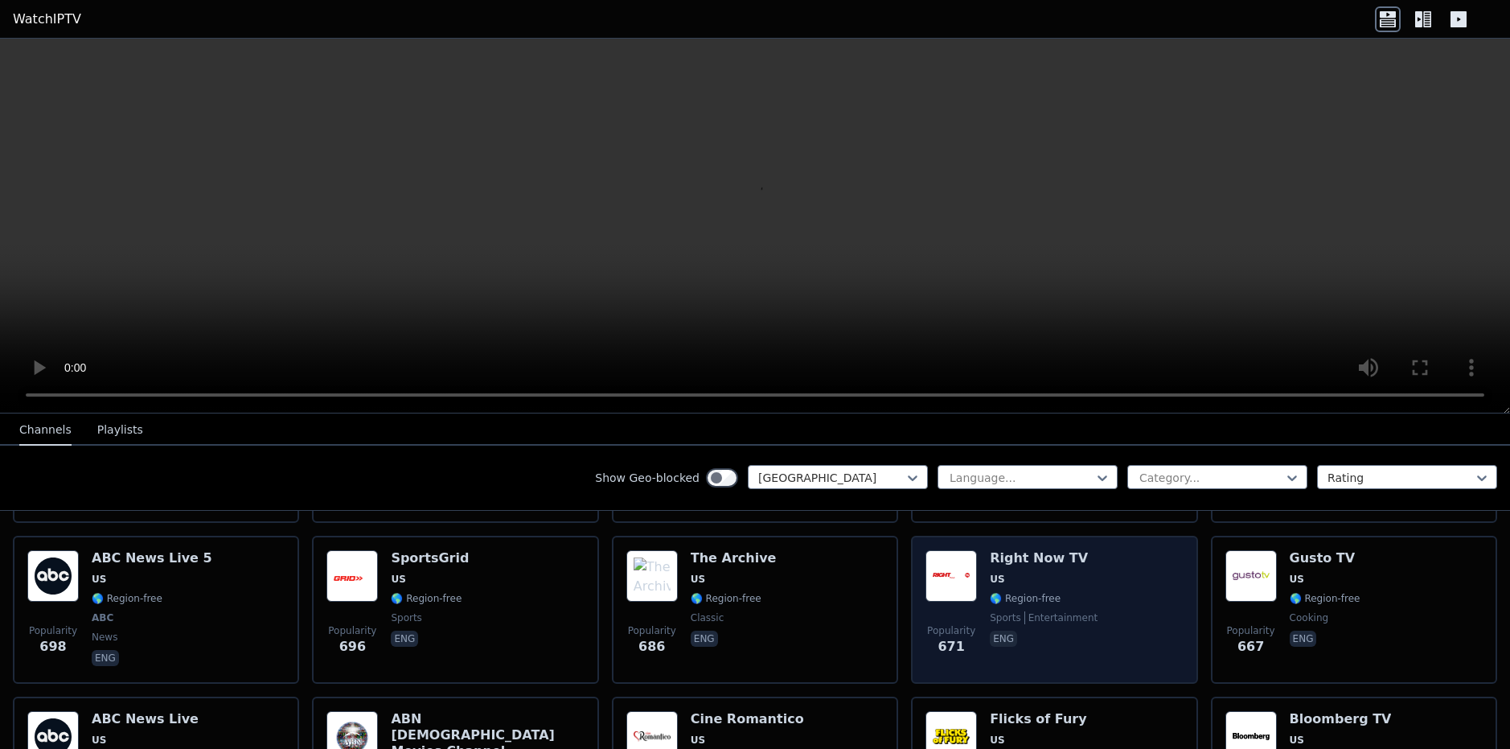
scroll to position [1689, 0]
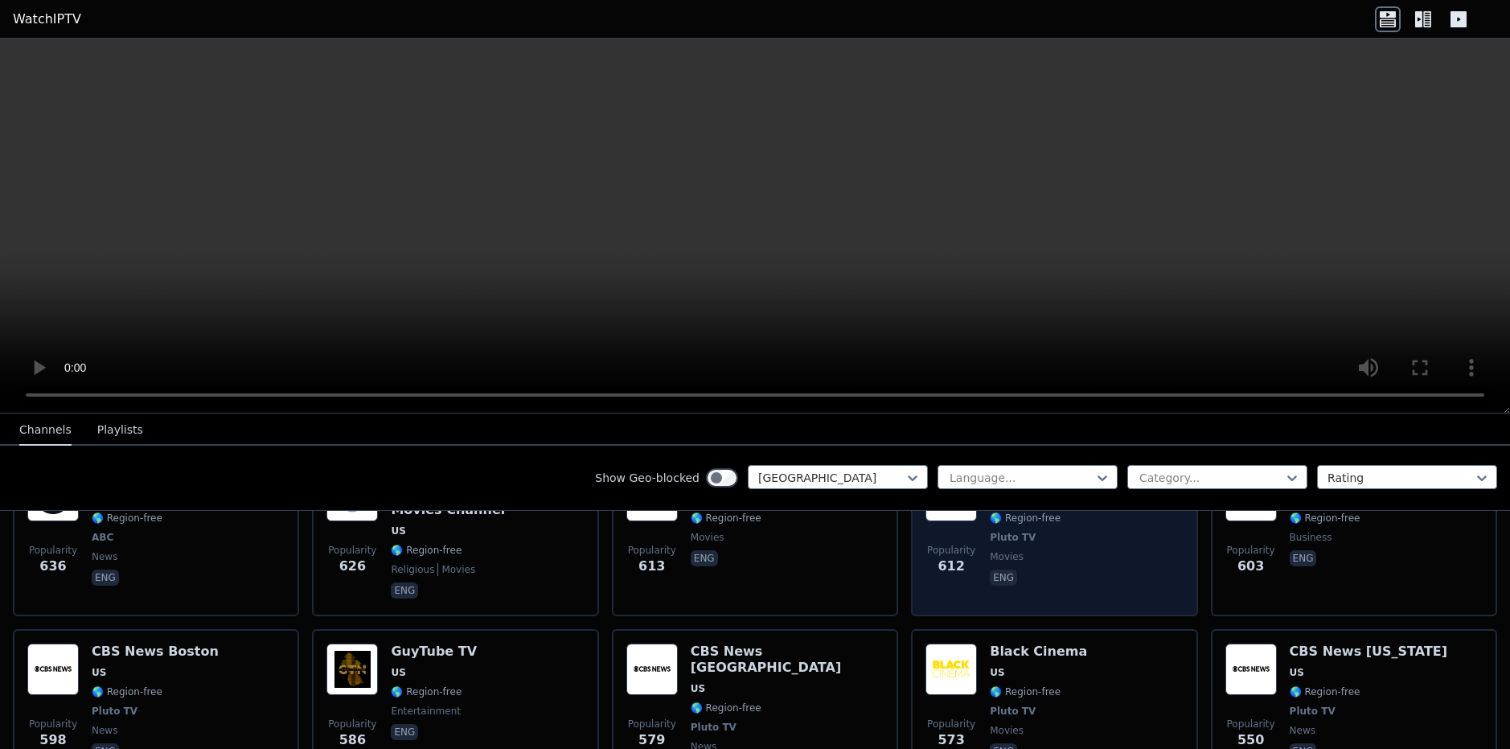
click at [1061, 556] on div "Popularity 612 Flicks of Fury US 🌎 Region-free Pluto TV movies eng" at bounding box center [1053, 536] width 257 height 132
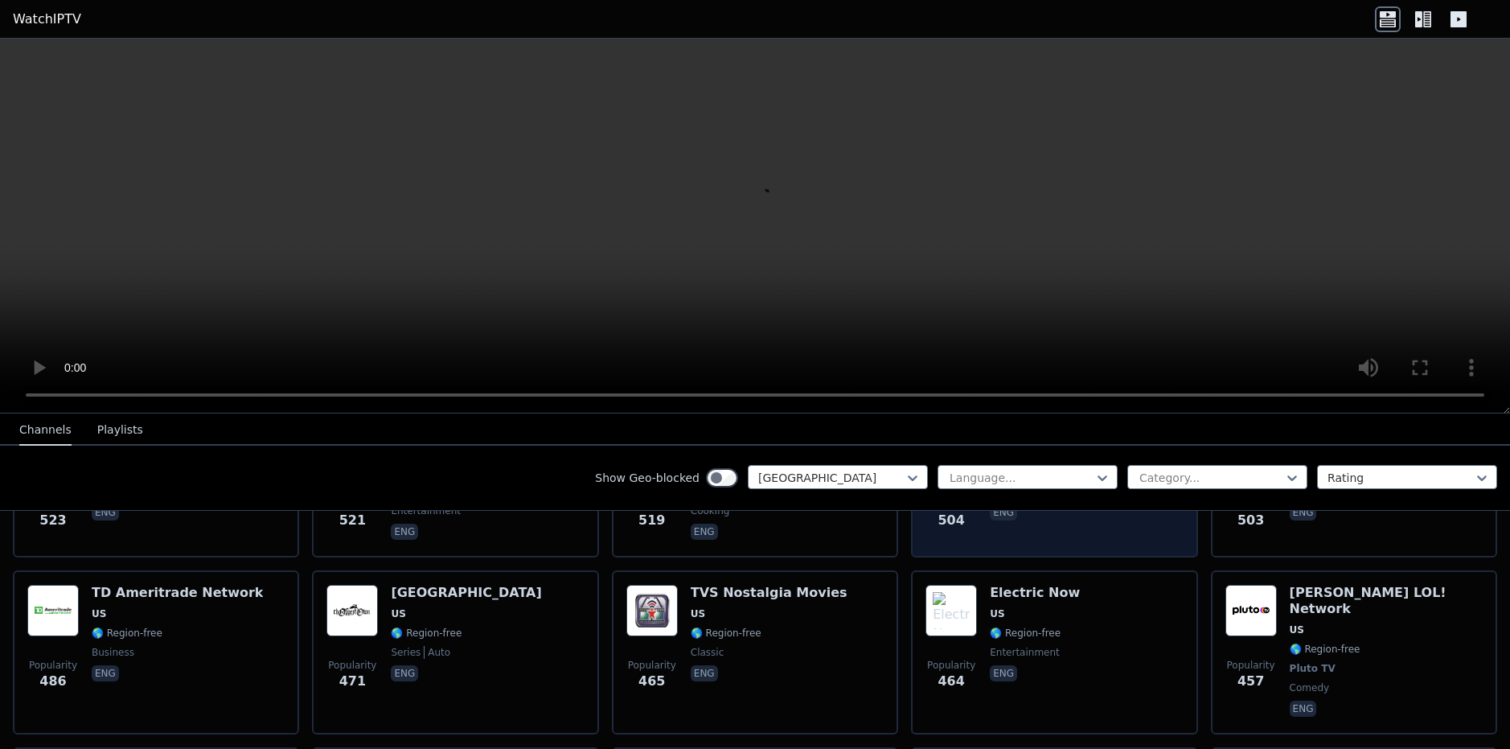
scroll to position [2251, 0]
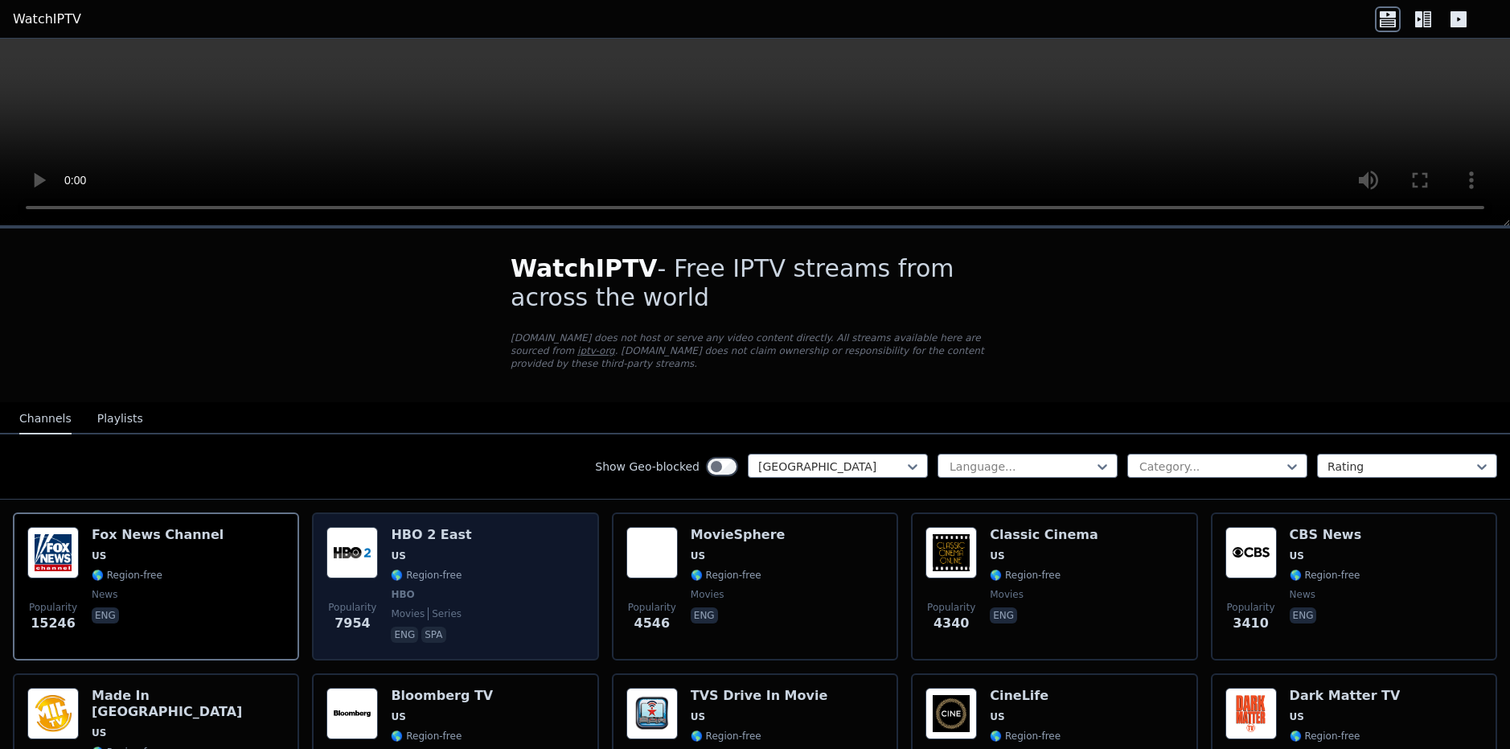
click at [400, 568] on span "🌎 Region-free" at bounding box center [426, 574] width 71 height 13
